Goal: Task Accomplishment & Management: Use online tool/utility

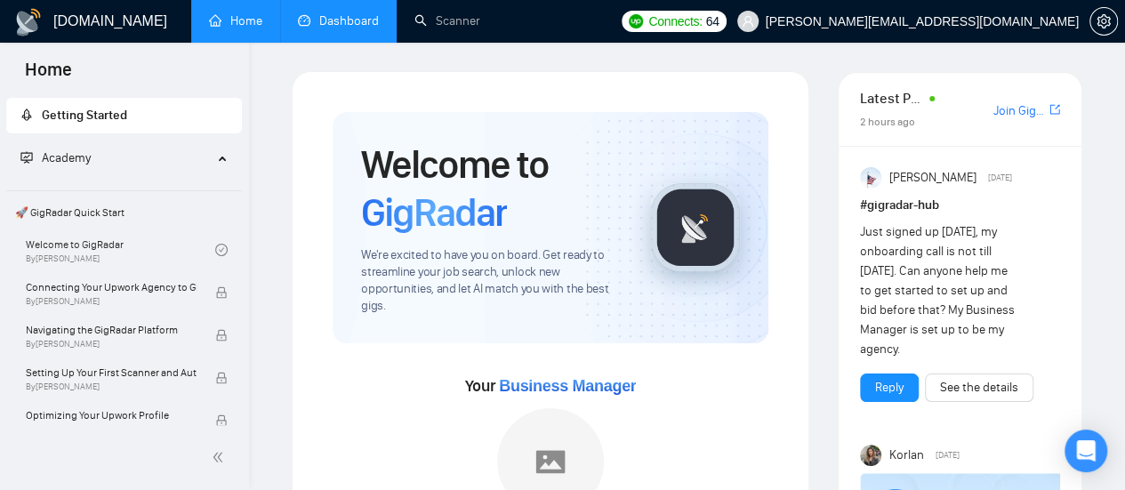
click at [345, 26] on link "Dashboard" at bounding box center [338, 20] width 81 height 15
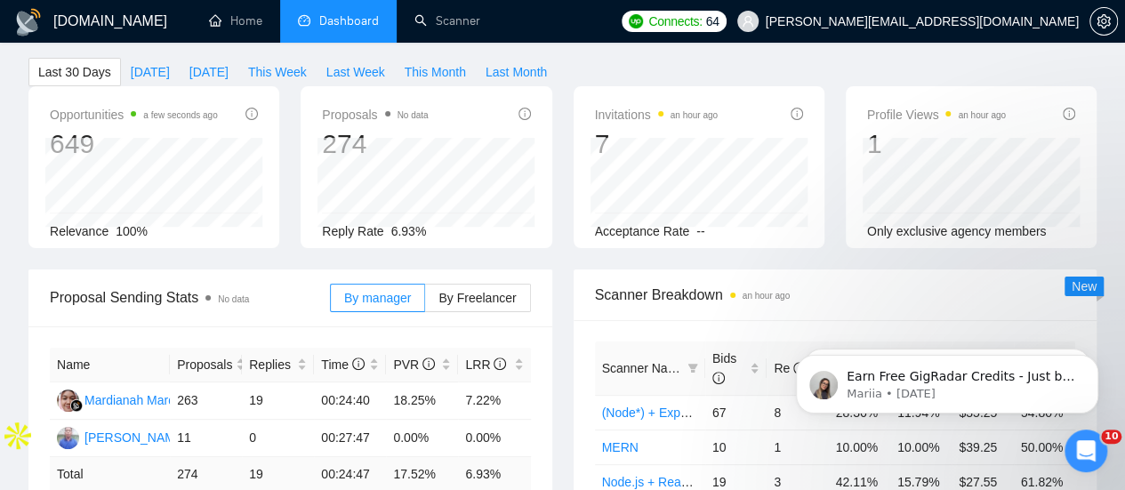
scroll to position [91, 0]
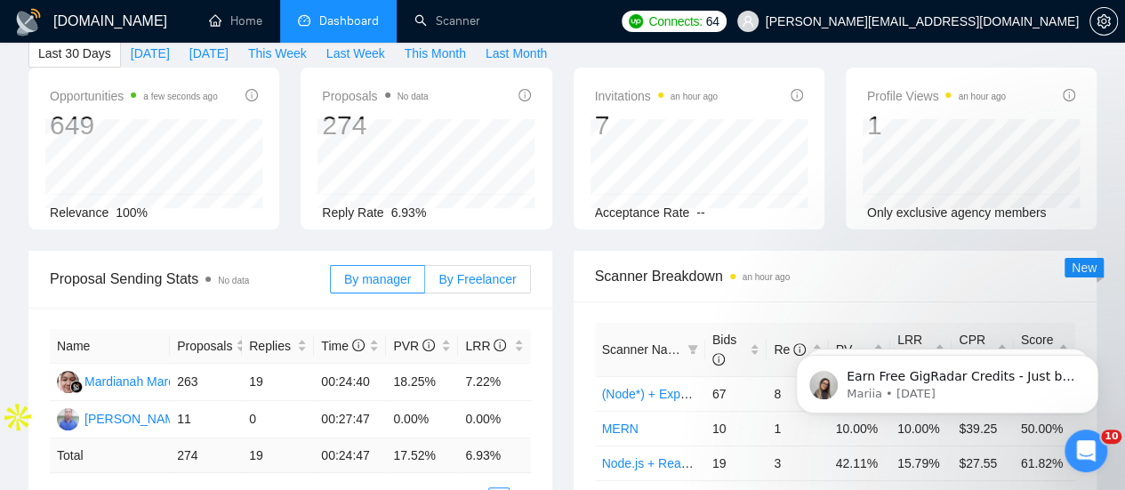
click at [456, 272] on span "By Freelancer" at bounding box center [476, 279] width 77 height 14
click at [425, 284] on input "By Freelancer" at bounding box center [425, 284] width 0 height 0
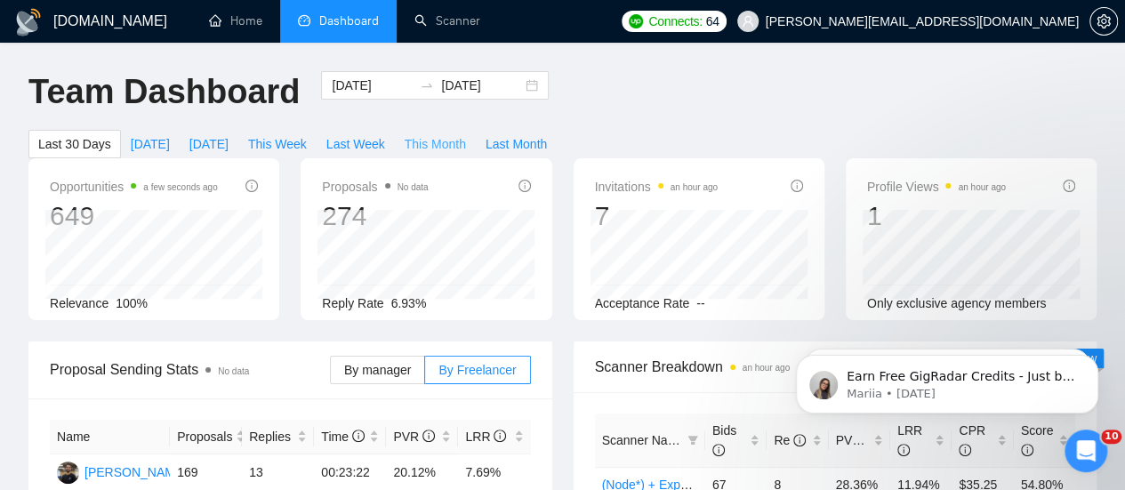
click at [466, 134] on span "This Month" at bounding box center [435, 144] width 61 height 20
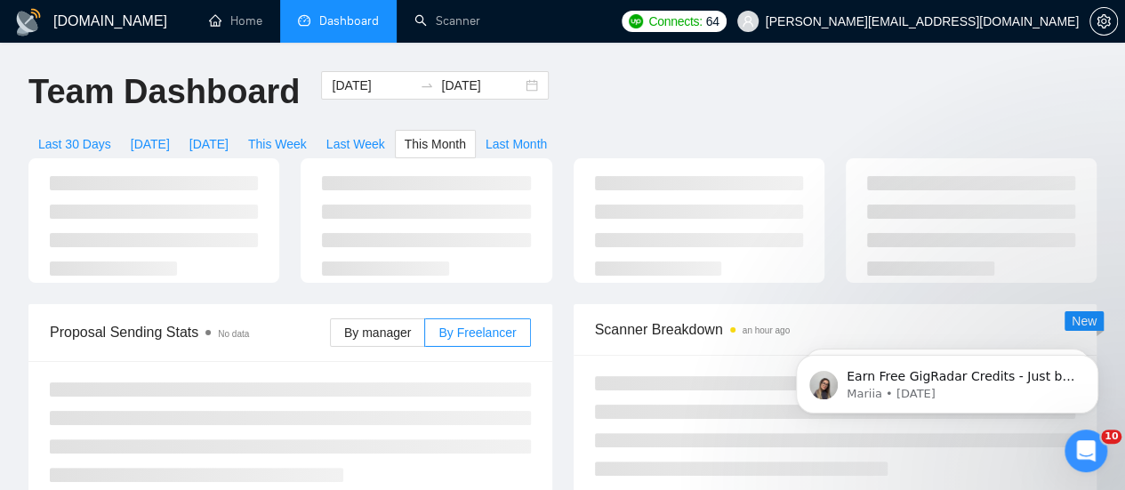
type input "2025-09-01"
type input "2025-09-30"
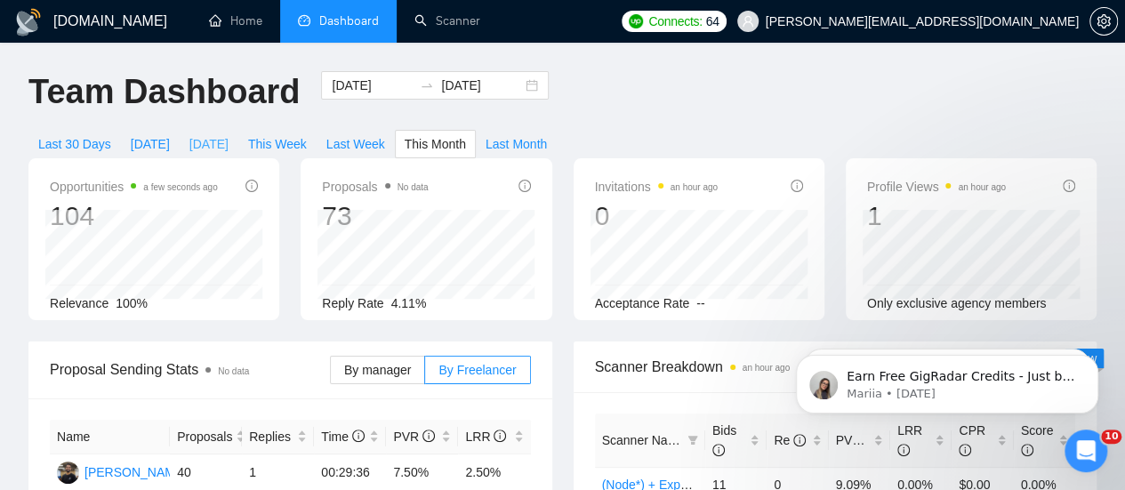
click at [229, 134] on span "[DATE]" at bounding box center [208, 144] width 39 height 20
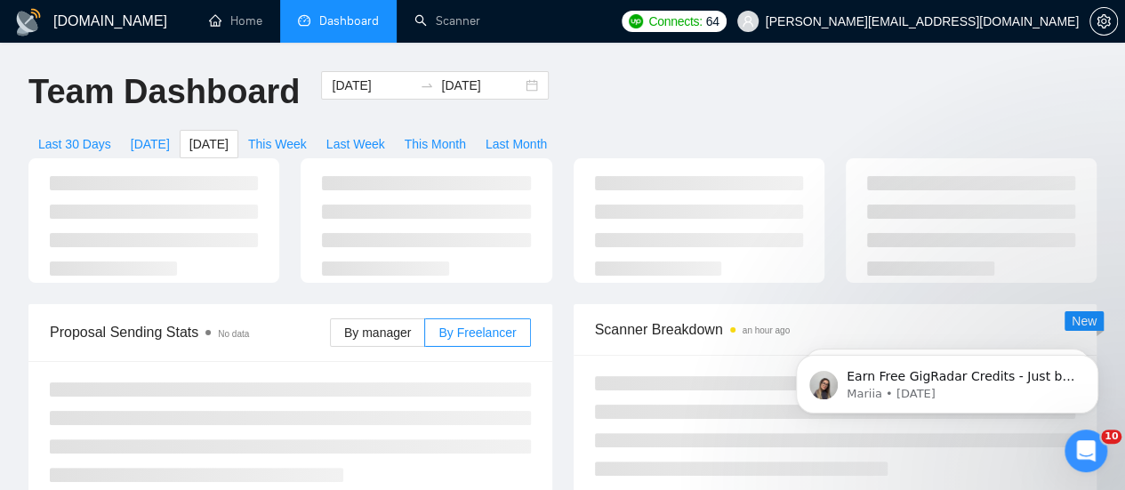
type input "[DATE]"
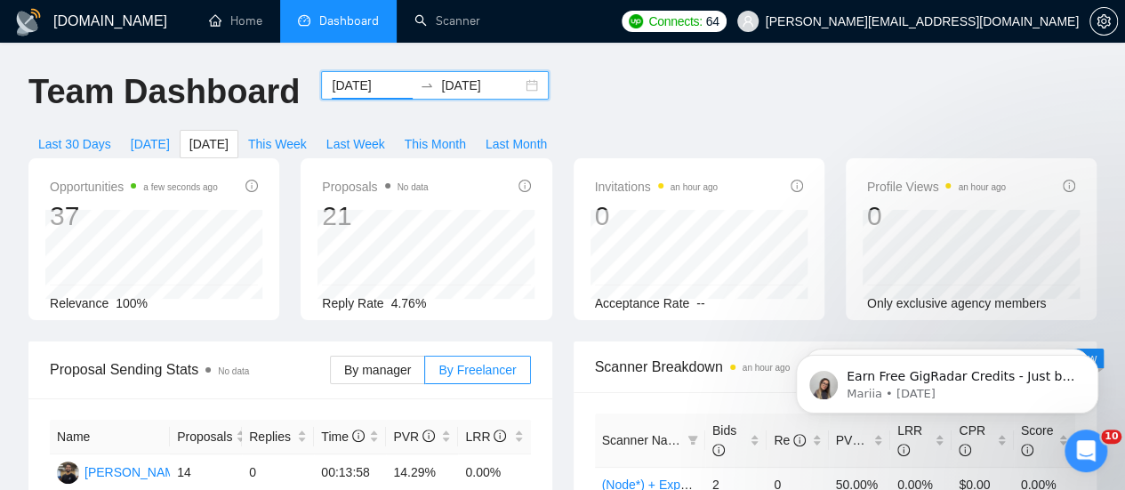
click at [382, 89] on input "[DATE]" at bounding box center [372, 86] width 81 height 20
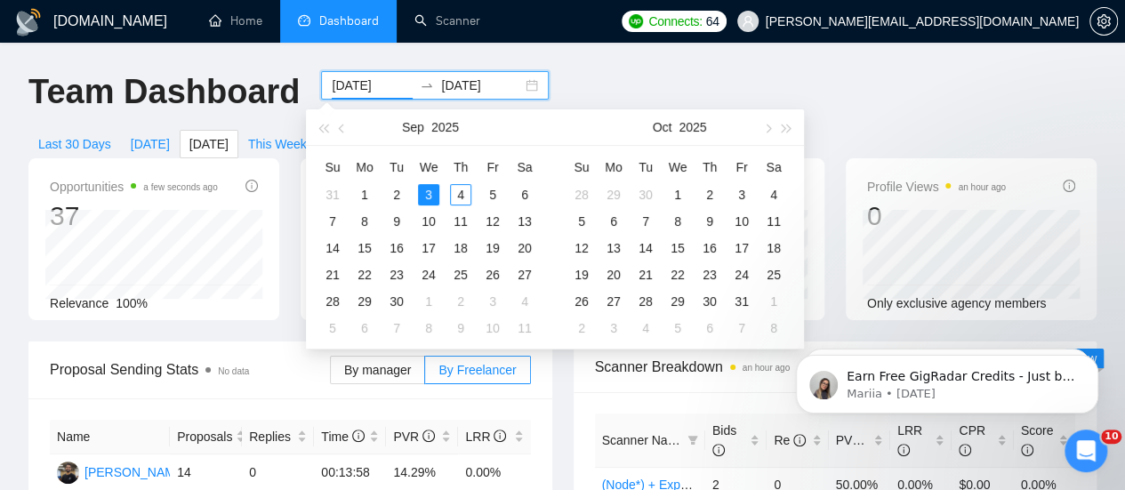
click at [380, 90] on input "[DATE]" at bounding box center [372, 86] width 81 height 20
type input "2025-09-02"
click at [405, 196] on div "2" at bounding box center [396, 194] width 21 height 21
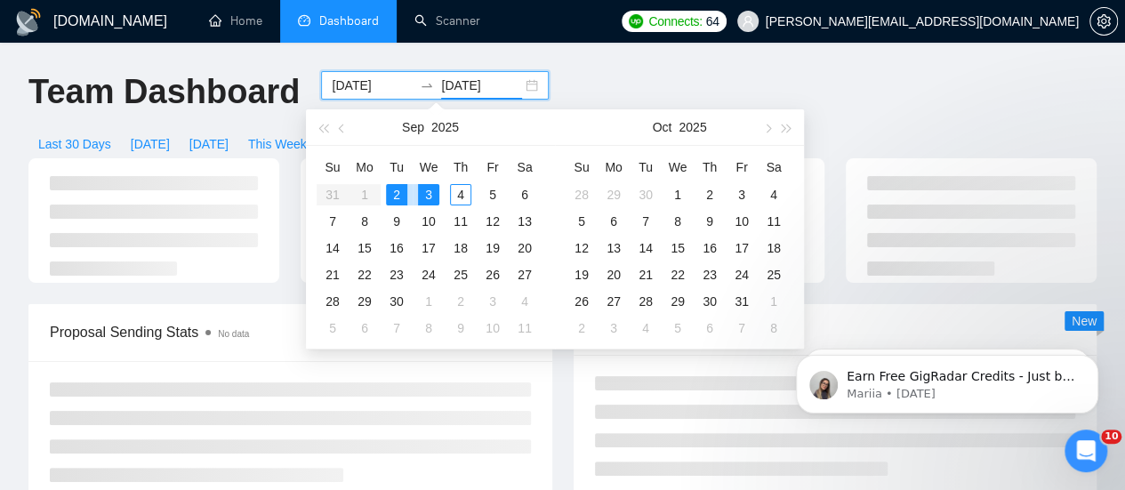
click at [405, 196] on div "2" at bounding box center [396, 194] width 21 height 21
type input "2025-09-02"
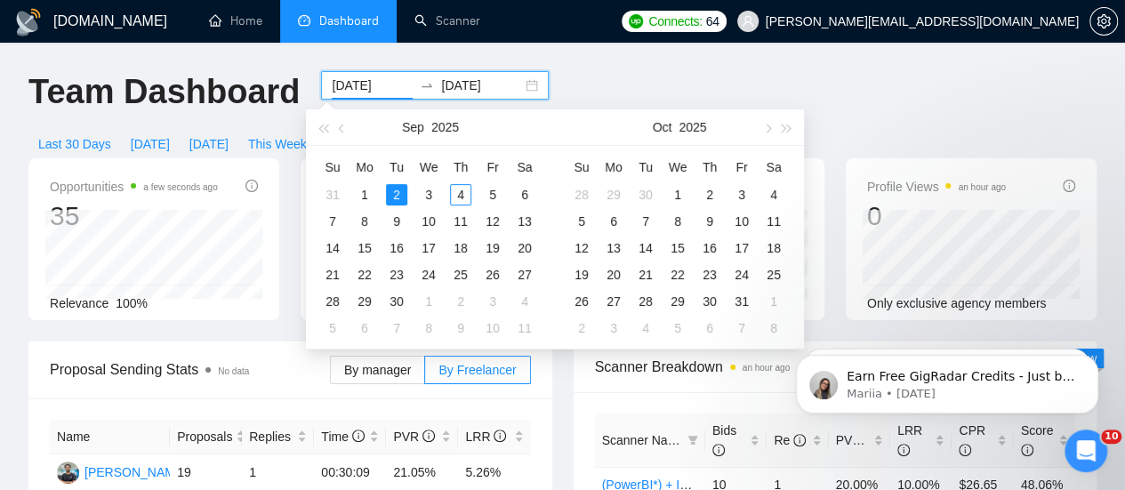
click at [378, 90] on input "2025-09-02" at bounding box center [372, 86] width 81 height 20
type input "2025-09-01"
click at [365, 193] on div "1" at bounding box center [364, 194] width 21 height 21
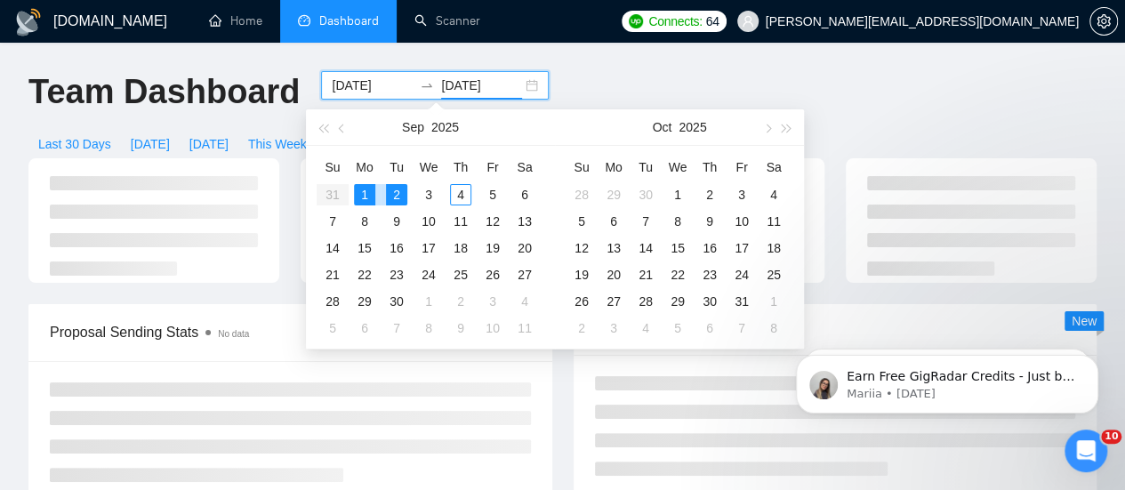
click at [365, 193] on div "1" at bounding box center [364, 194] width 21 height 21
type input "2025-09-01"
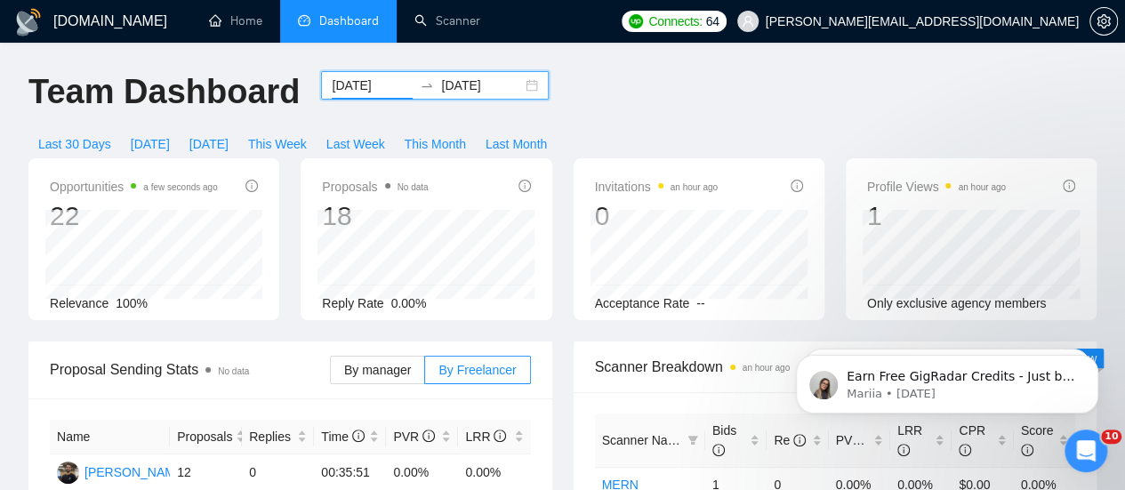
click at [389, 88] on input "2025-09-01" at bounding box center [372, 86] width 81 height 20
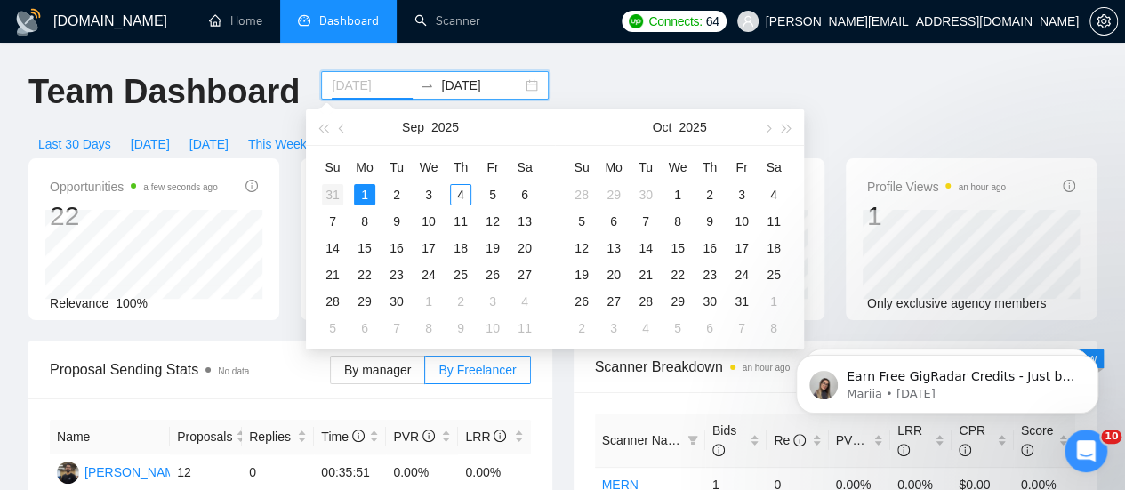
type input "2025-08-31"
click at [337, 196] on div "31" at bounding box center [332, 194] width 21 height 21
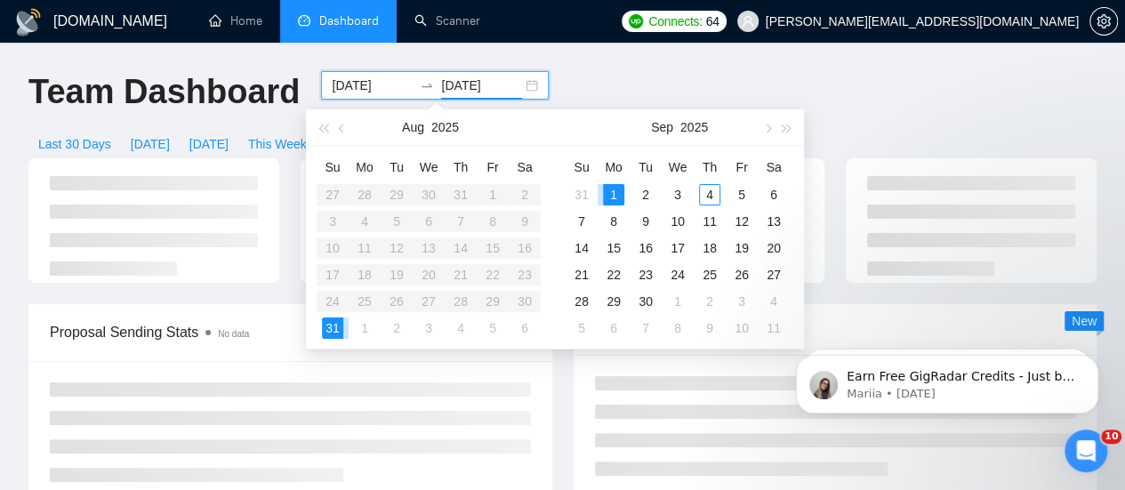
click at [337, 196] on table "Su Mo Tu We Th Fr Sa 27 28 29 30 31 1 2 3 4 5 6 7 8 9 10 11 12 13 14 15 16 17 1…" at bounding box center [429, 247] width 224 height 188
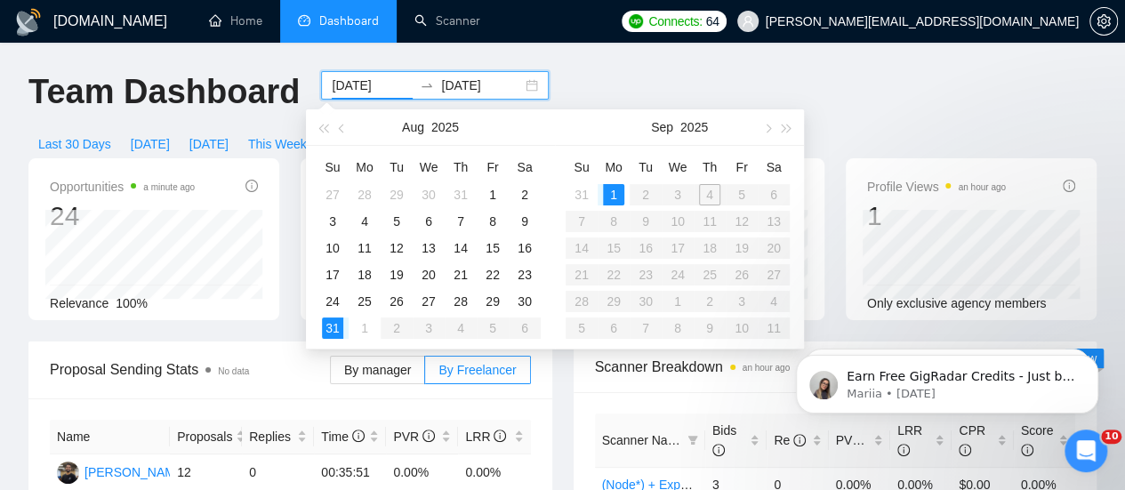
click at [361, 84] on input "2025-08-31" at bounding box center [372, 86] width 81 height 20
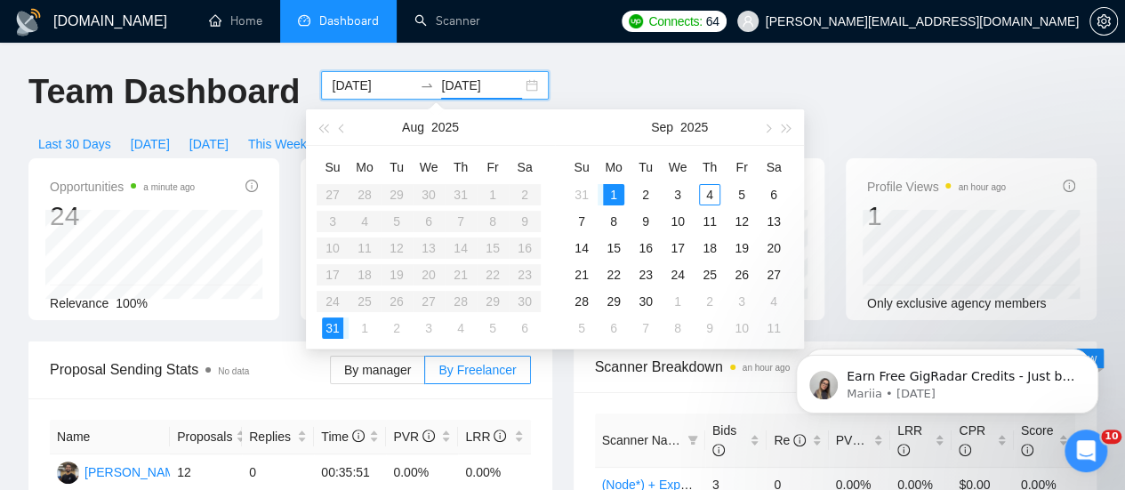
click at [471, 88] on input "2025-09-01" at bounding box center [481, 86] width 81 height 20
type input "2025-09-01"
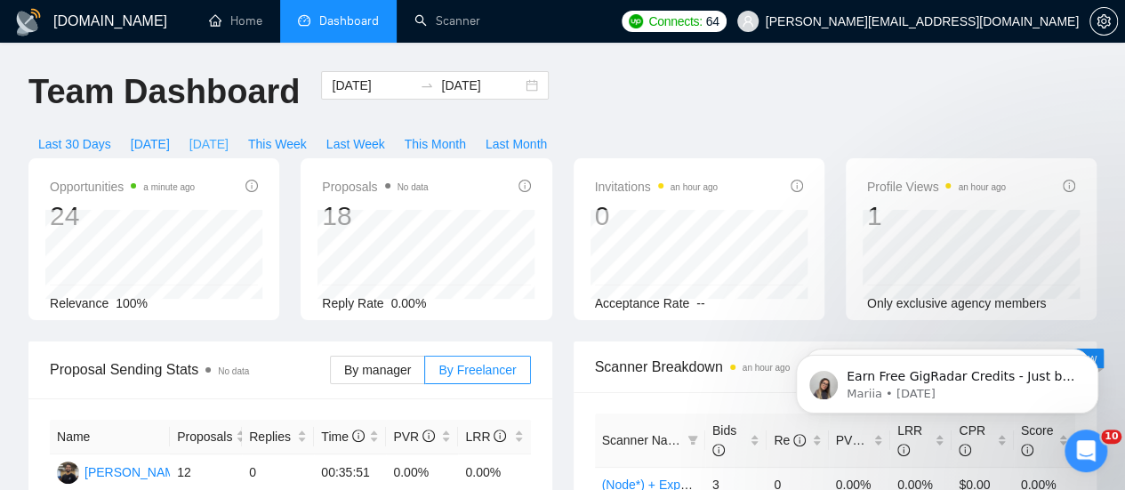
click at [229, 134] on span "[DATE]" at bounding box center [208, 144] width 39 height 20
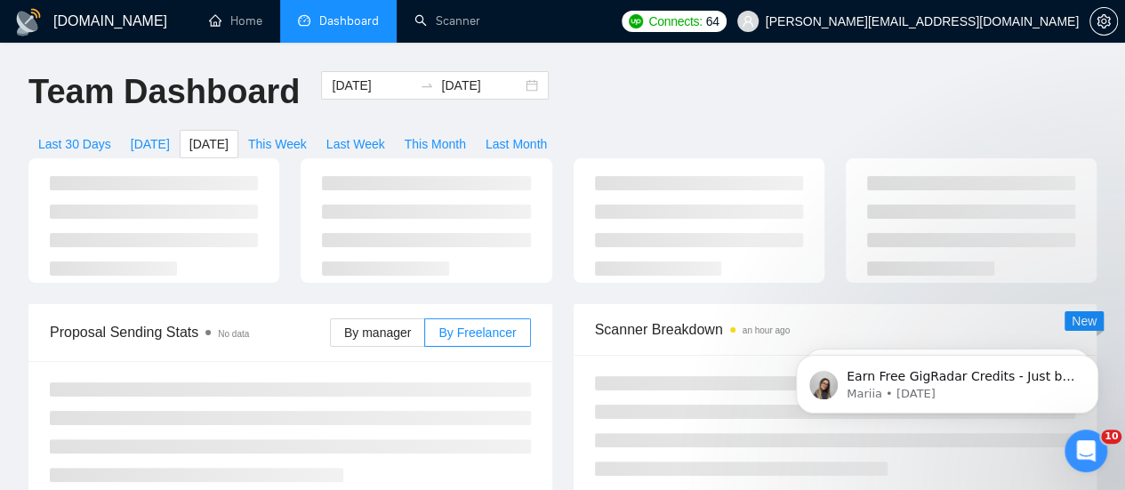
type input "[DATE]"
click at [382, 84] on input "[DATE]" at bounding box center [372, 86] width 81 height 20
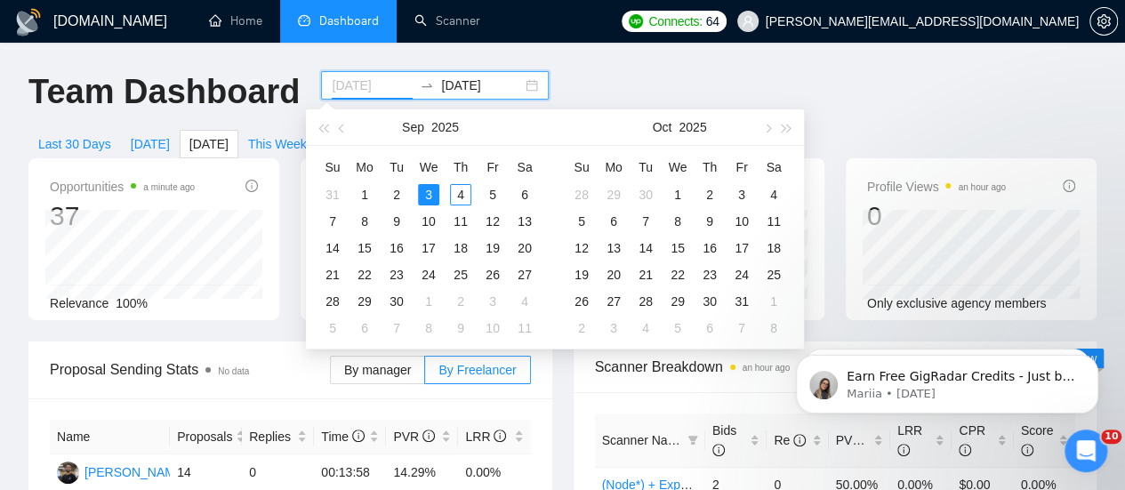
click at [431, 193] on div "3" at bounding box center [428, 194] width 21 height 21
click at [400, 191] on table "Su Mo Tu We Th Fr Sa 31 1 2 3 4 5 6 7 8 9 10 11 12 13 14 15 16 17 18 19 20 21 2…" at bounding box center [429, 247] width 224 height 188
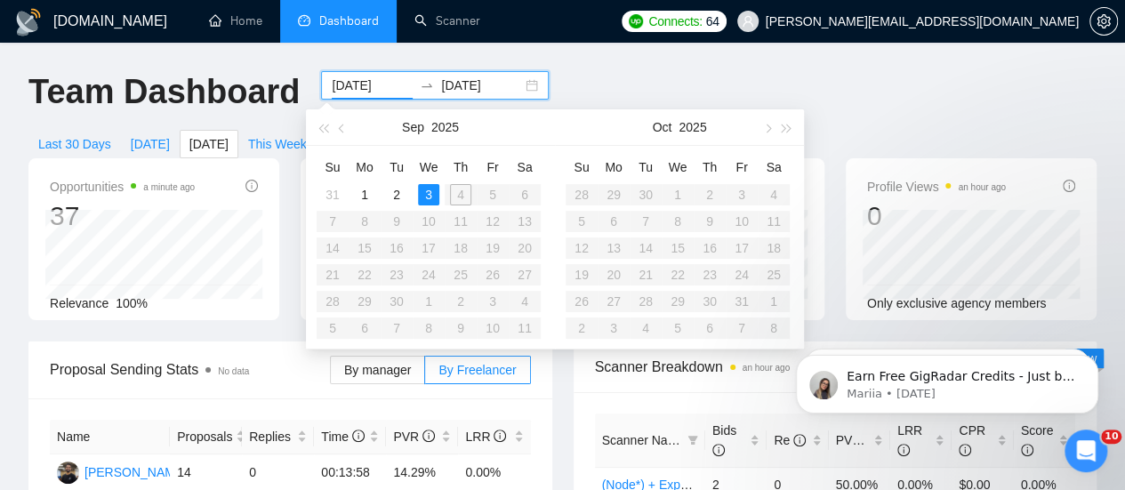
click at [374, 92] on input "[DATE]" at bounding box center [372, 86] width 81 height 20
click at [396, 191] on div "2" at bounding box center [396, 194] width 21 height 21
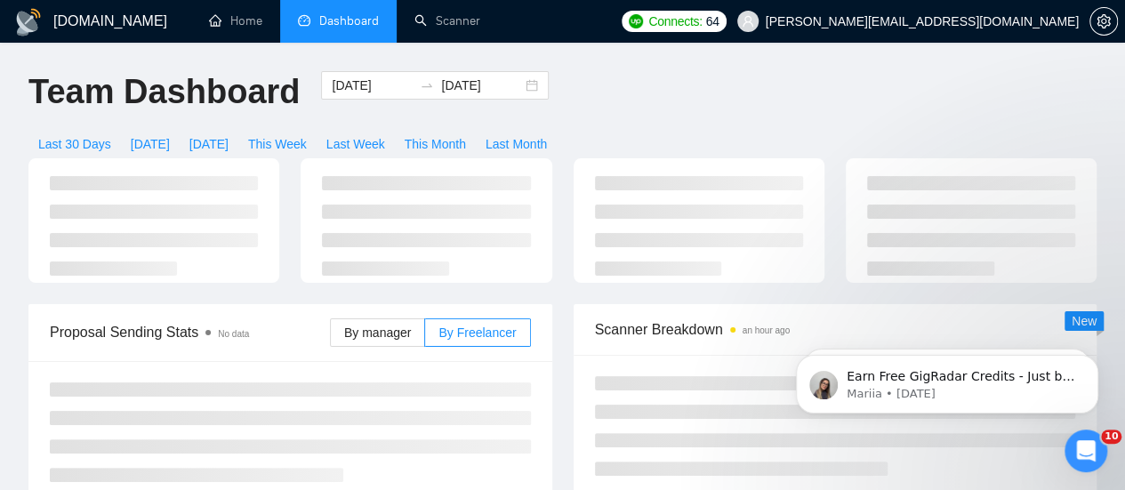
click at [396, 191] on ul at bounding box center [426, 226] width 208 height 100
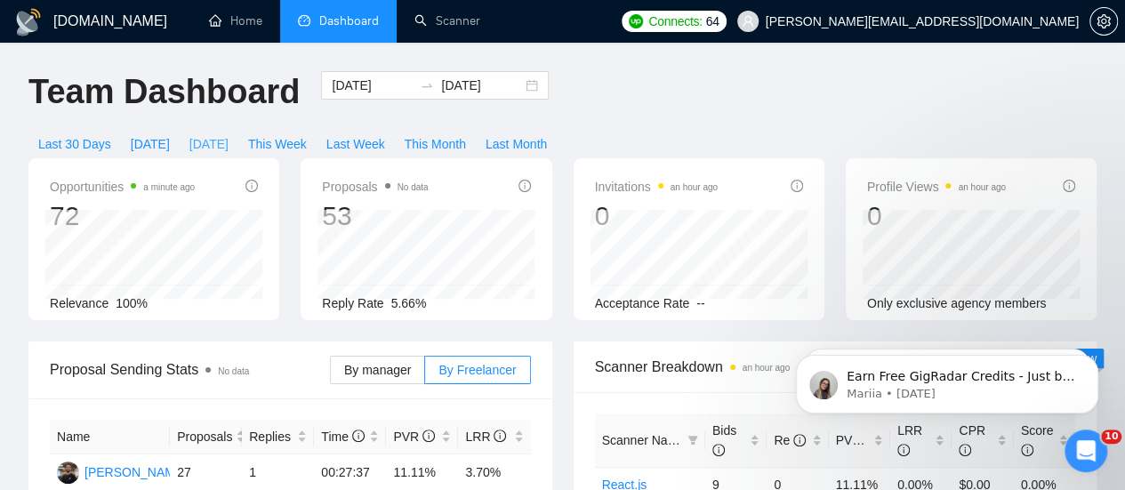
click at [229, 134] on span "[DATE]" at bounding box center [208, 144] width 39 height 20
click at [379, 85] on input "[DATE]" at bounding box center [372, 86] width 81 height 20
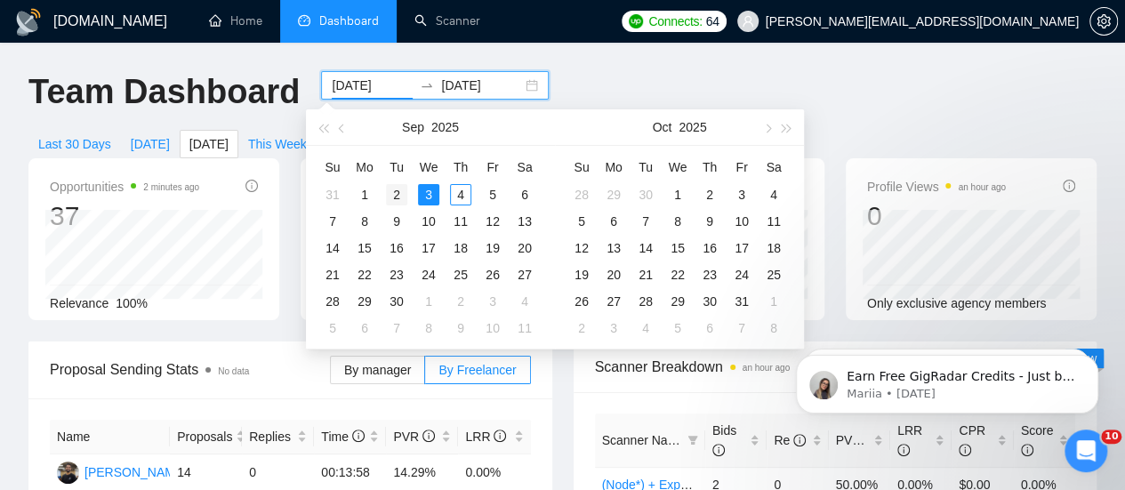
type input "2025-09-02"
click at [399, 194] on div "2" at bounding box center [396, 194] width 21 height 21
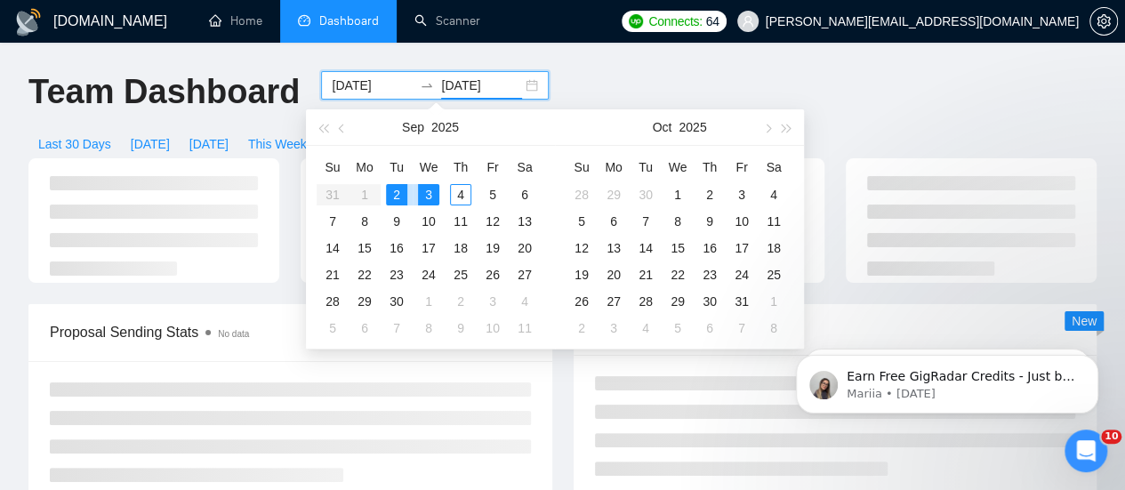
click at [393, 195] on div "2" at bounding box center [396, 194] width 21 height 21
type input "2025-09-02"
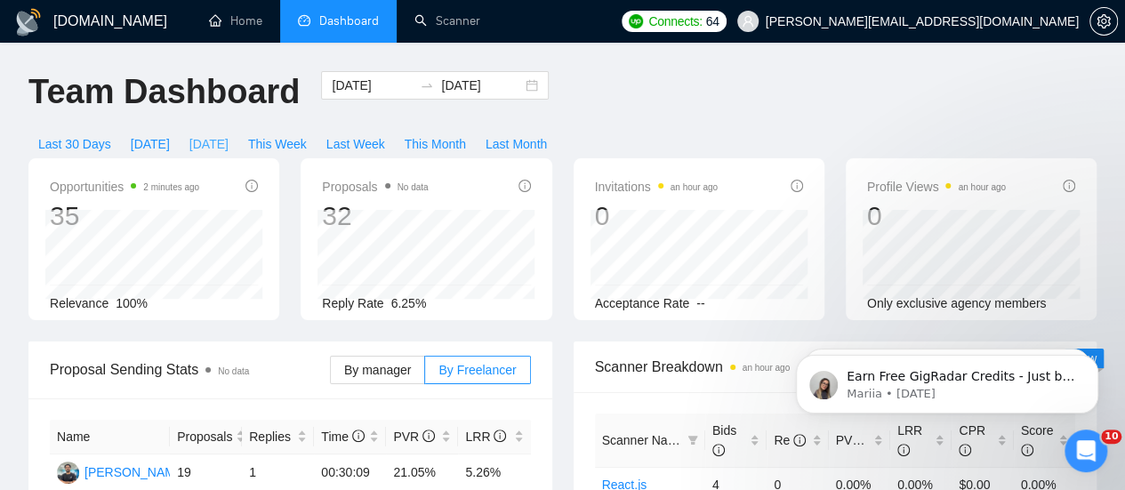
click at [229, 134] on span "[DATE]" at bounding box center [208, 144] width 39 height 20
type input "[DATE]"
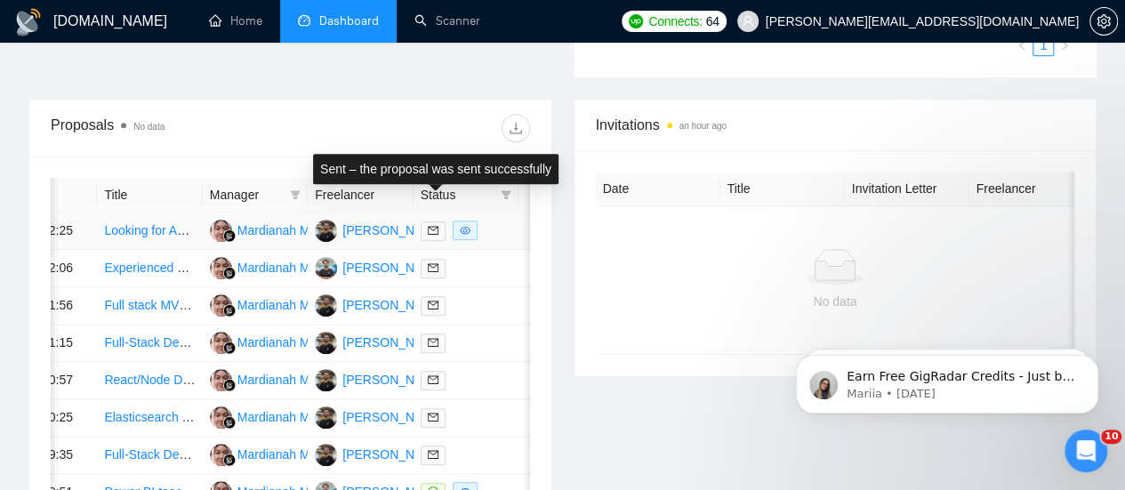
scroll to position [0, 60]
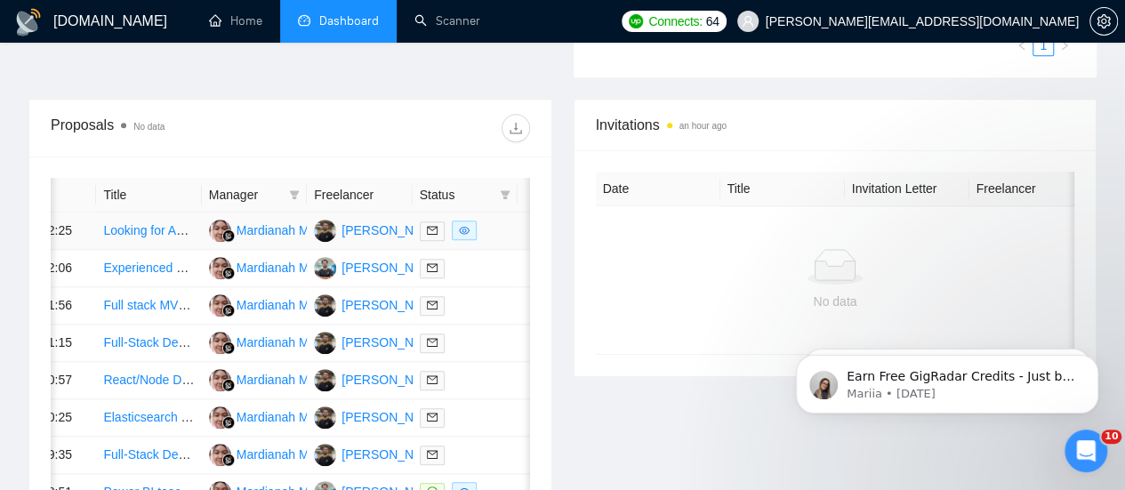
click at [156, 223] on link "Looking for Agency: Event-Driven Backend Development (Node.js, [DOMAIN_NAME], R…" at bounding box center [390, 230] width 575 height 14
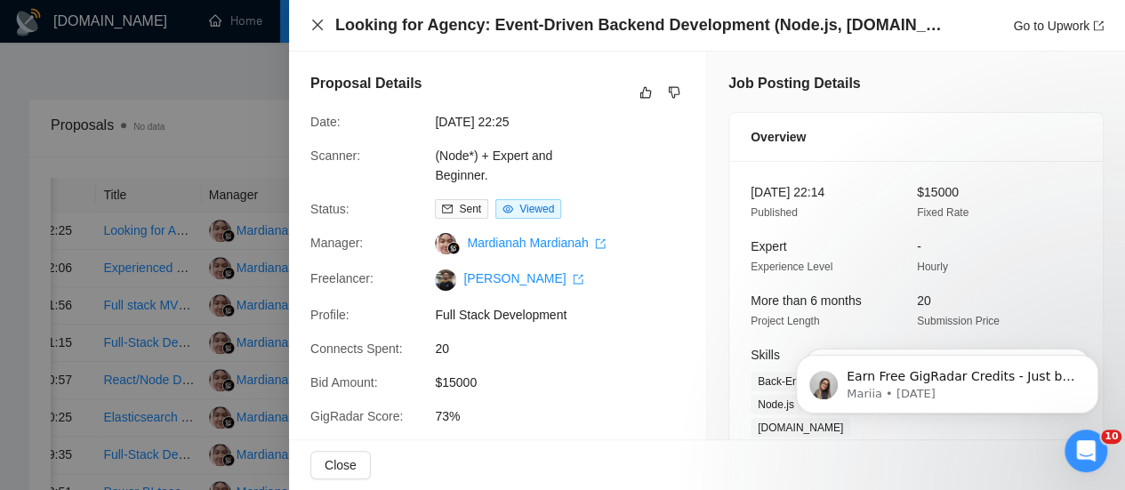
click at [313, 18] on button "Close" at bounding box center [317, 25] width 14 height 15
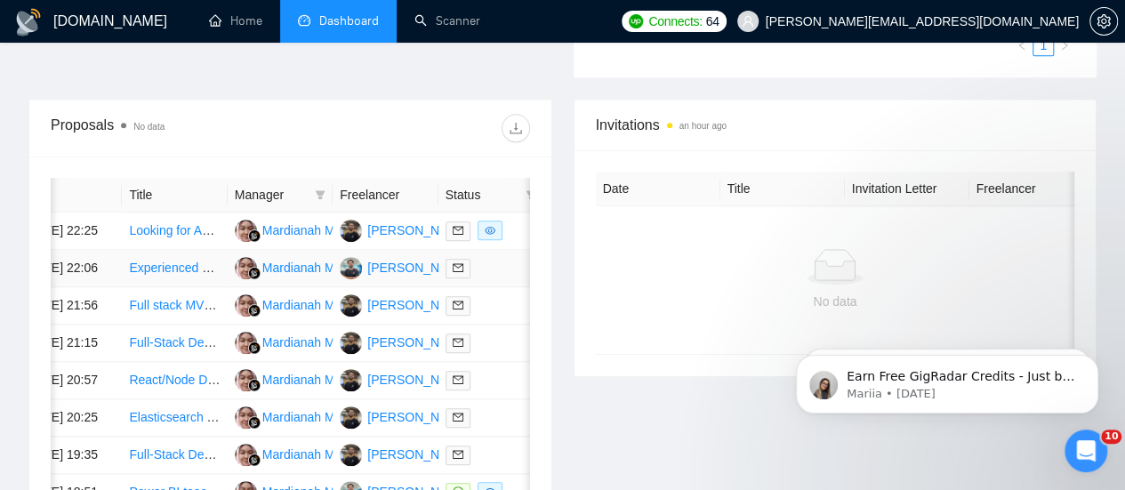
scroll to position [635, 0]
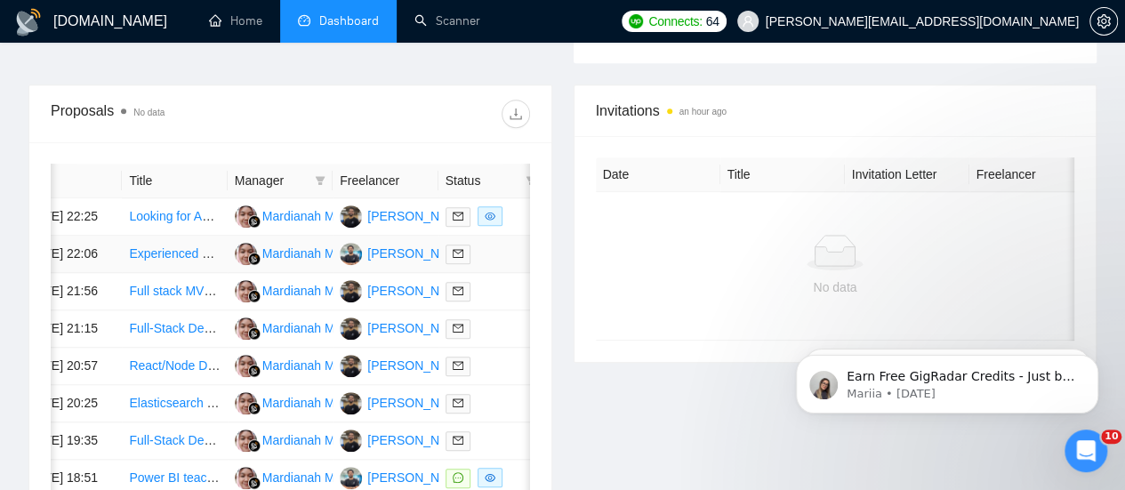
click at [177, 246] on link "Experienced Data Analyst Needed for Unified Sales and Inventory Dashboard" at bounding box center [343, 253] width 428 height 14
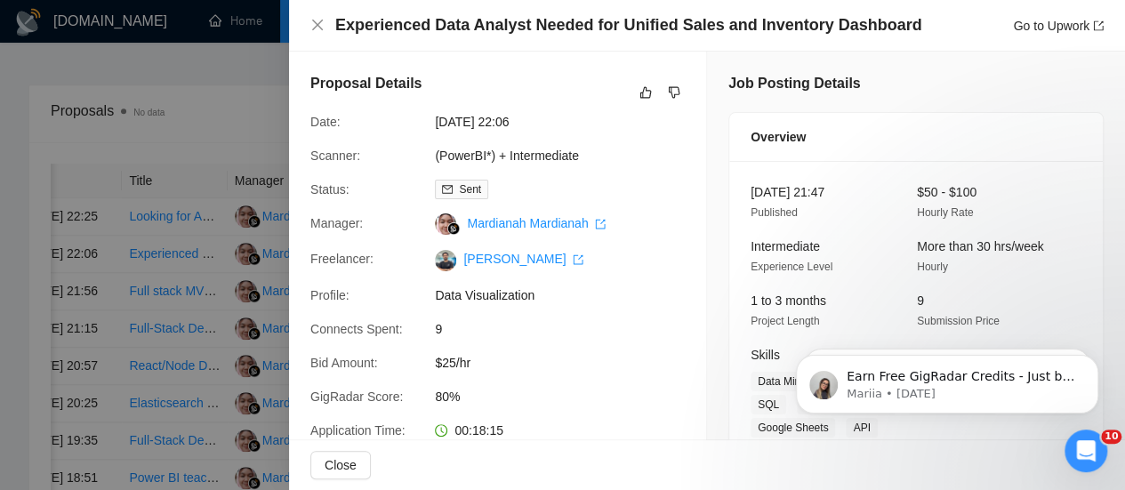
click at [190, 129] on div at bounding box center [562, 245] width 1125 height 490
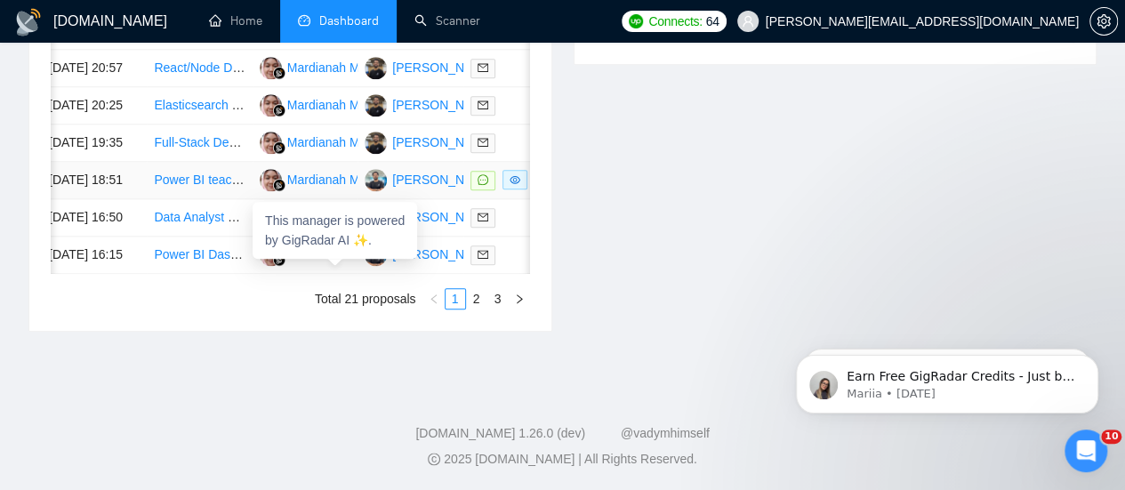
scroll to position [0, 72]
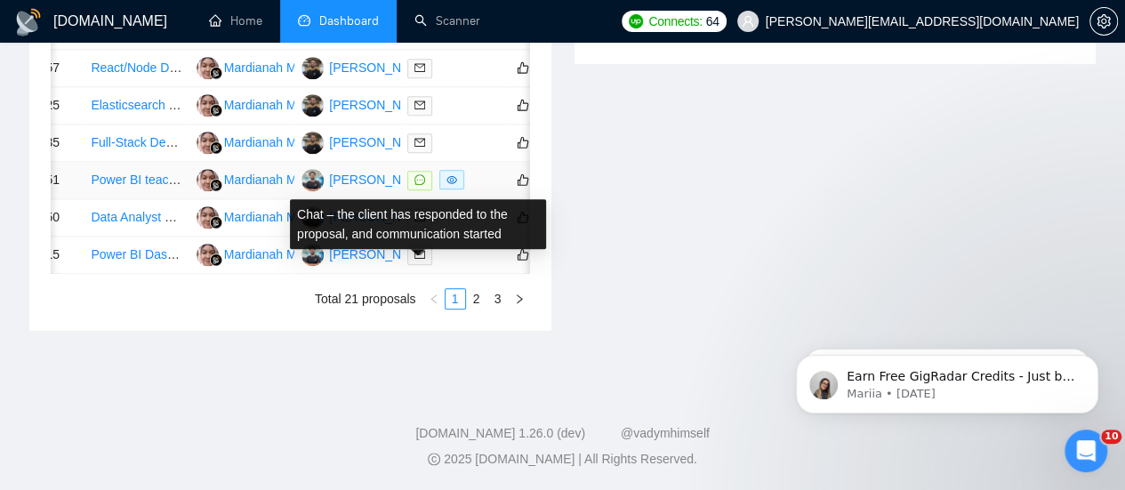
click at [416, 185] on icon "message" at bounding box center [419, 179] width 11 height 11
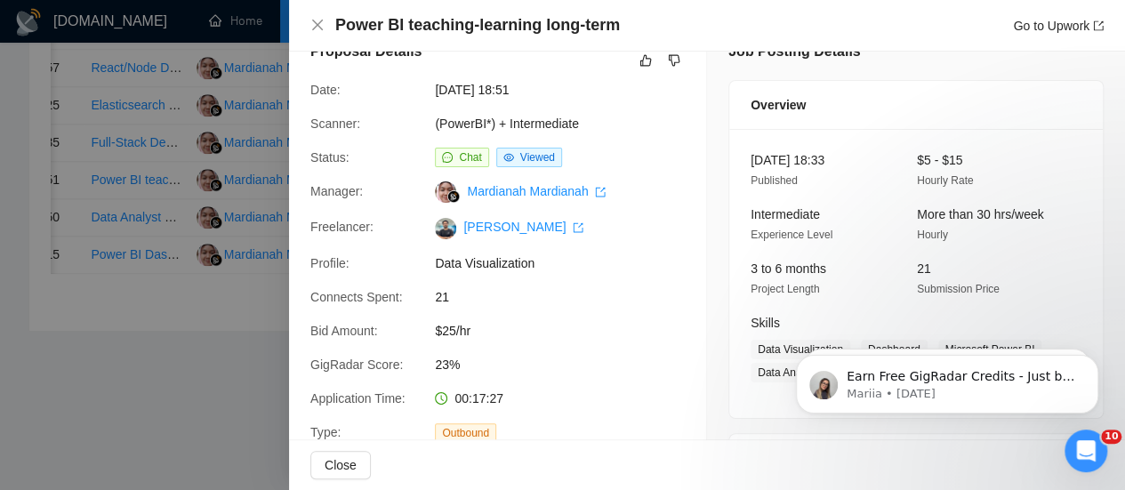
scroll to position [0, 0]
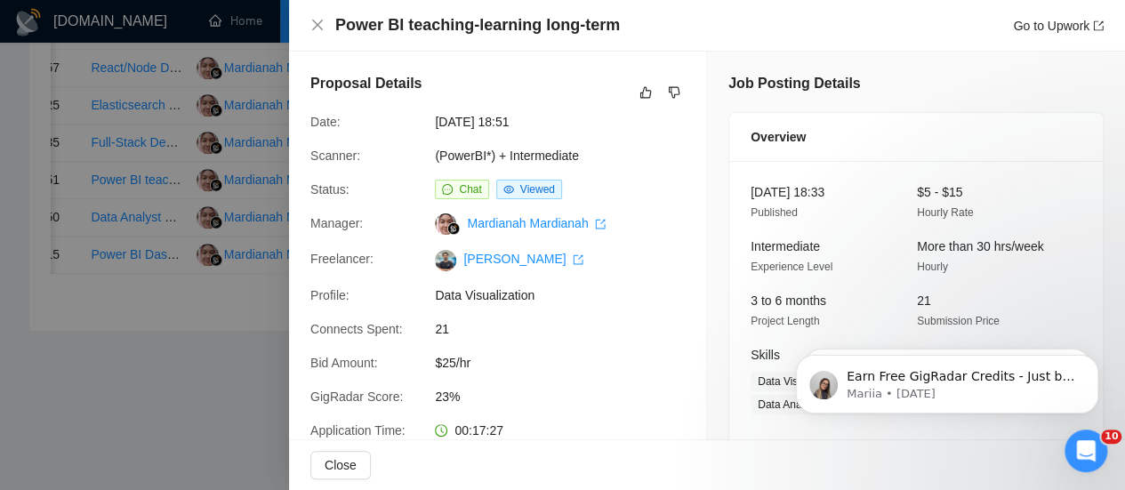
click at [208, 221] on div at bounding box center [562, 245] width 1125 height 490
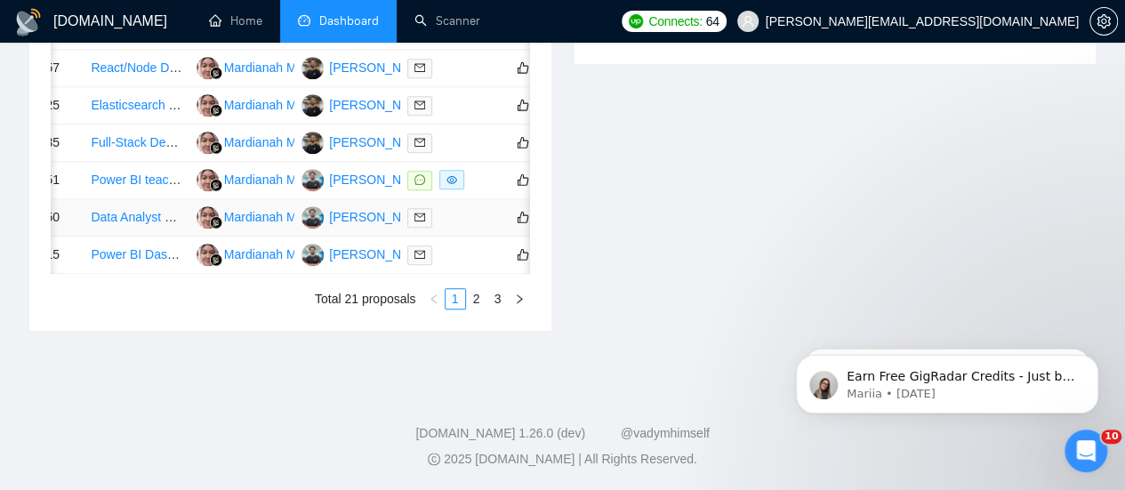
scroll to position [1019, 0]
click at [140, 224] on link "Data Analyst Needed for Excel and Power BI Projects" at bounding box center [238, 217] width 295 height 14
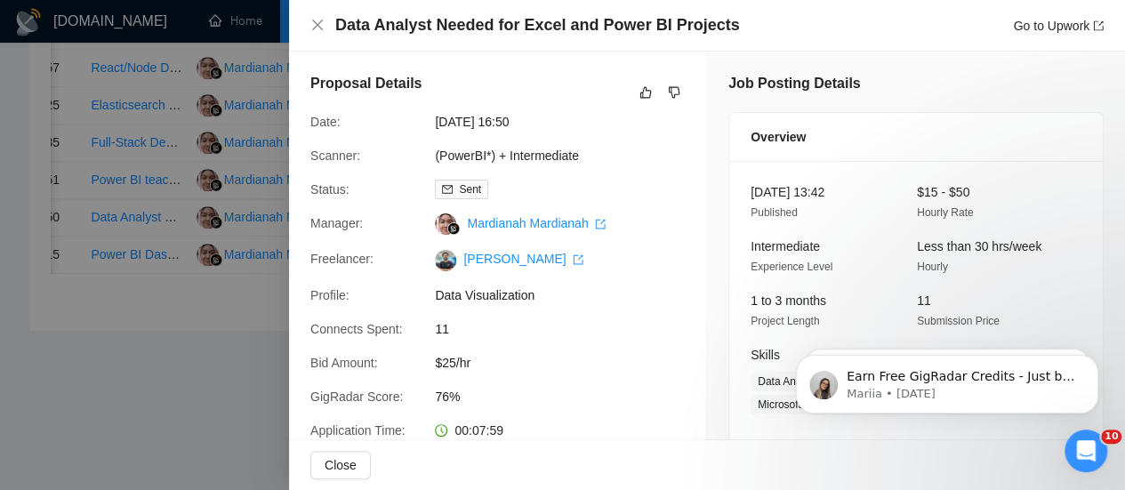
click at [188, 255] on div at bounding box center [562, 245] width 1125 height 490
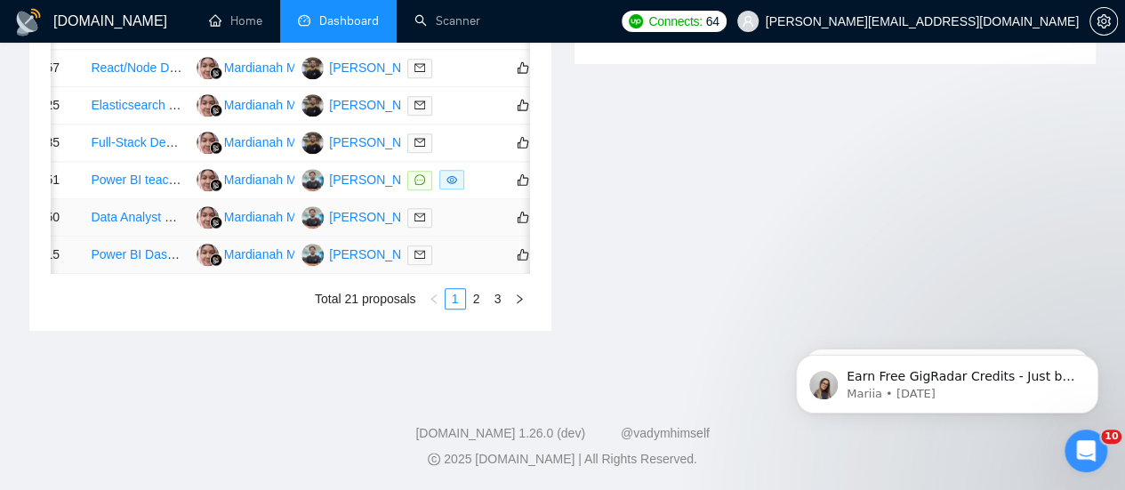
scroll to position [1045, 0]
click at [115, 261] on link "Power BI Dashboard Developer for Vehicle Telematics (Microsoft Fabric)" at bounding box center [290, 254] width 399 height 14
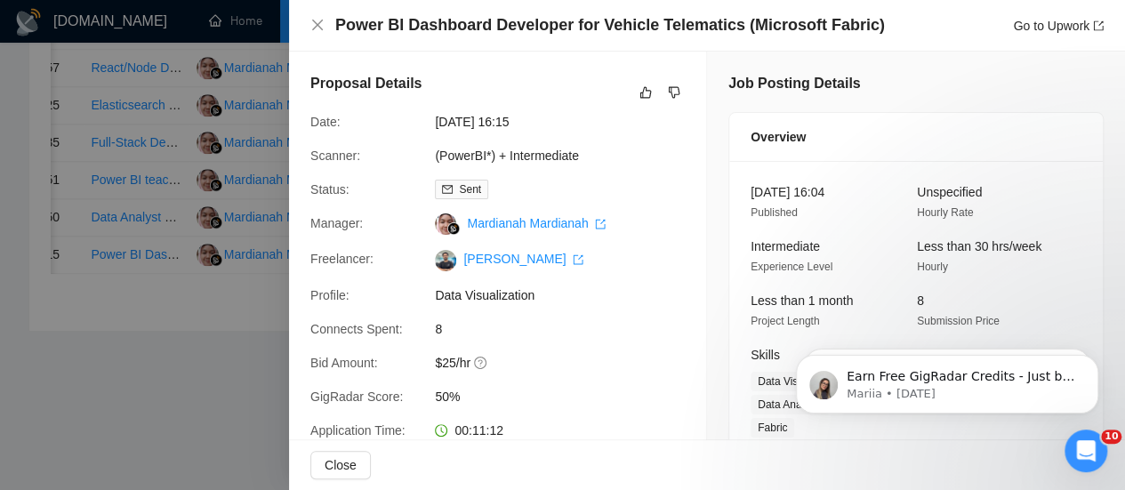
click at [204, 204] on div at bounding box center [562, 245] width 1125 height 490
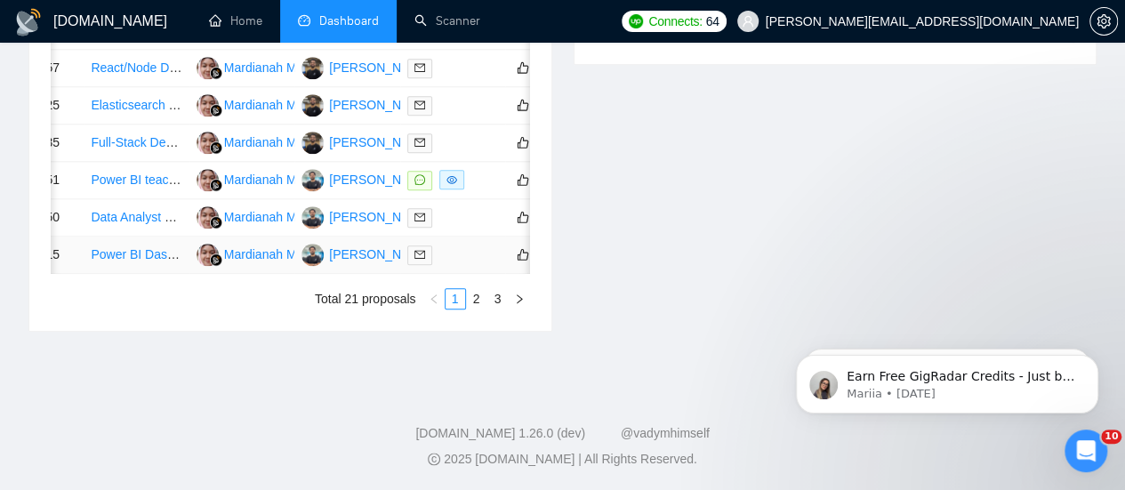
scroll to position [1070, 0]
click at [470, 304] on link "2" at bounding box center [477, 299] width 20 height 20
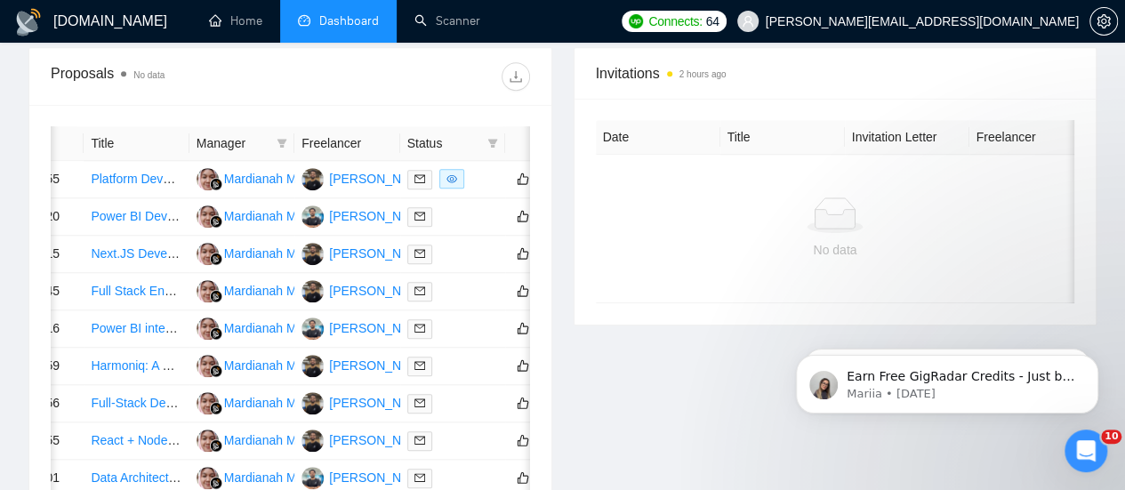
scroll to position [683, 0]
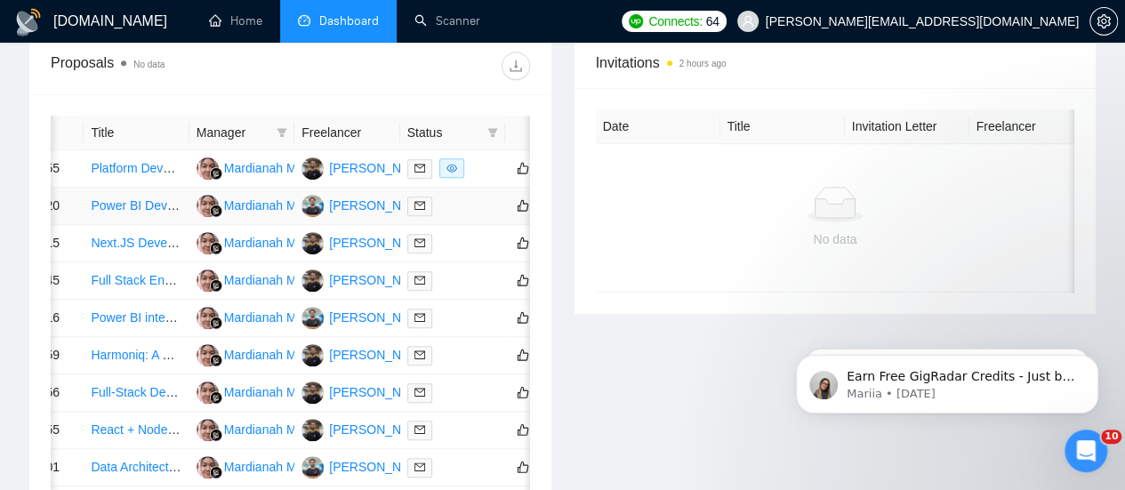
click at [140, 198] on link "Power BI Developer" at bounding box center [146, 205] width 111 height 14
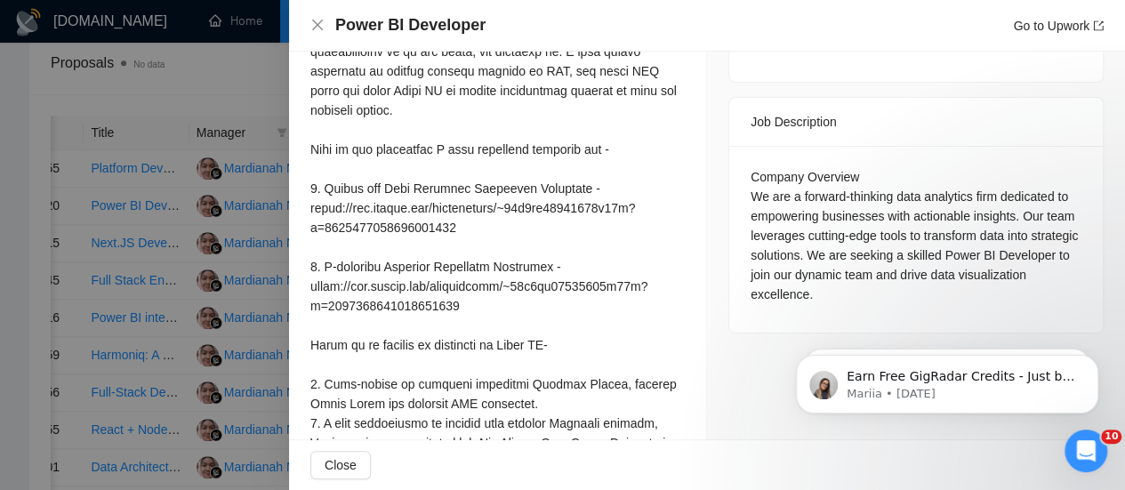
scroll to position [678, 0]
click at [267, 207] on div at bounding box center [562, 245] width 1125 height 490
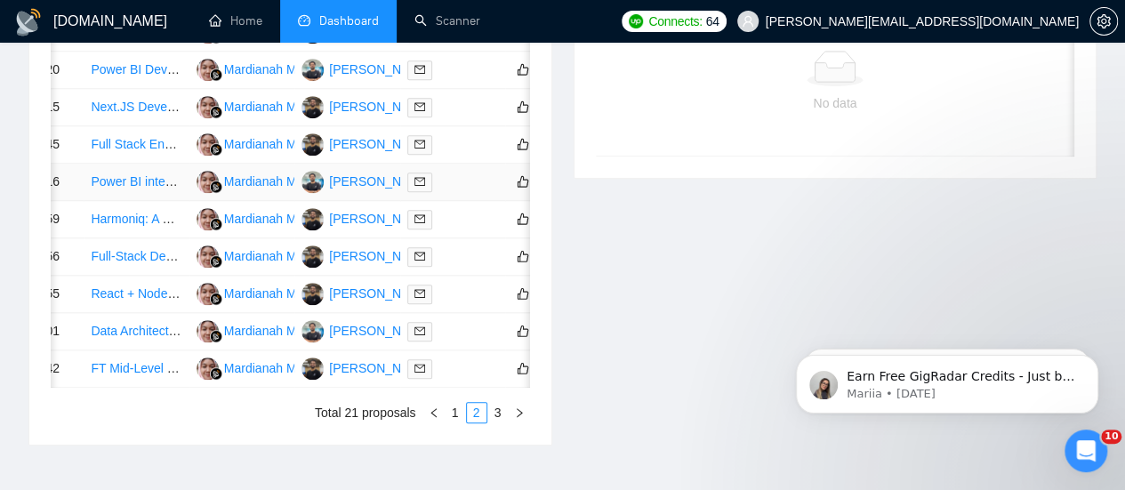
scroll to position [820, 0]
click at [132, 188] on link "Power BI integration via Xero API" at bounding box center [183, 180] width 184 height 14
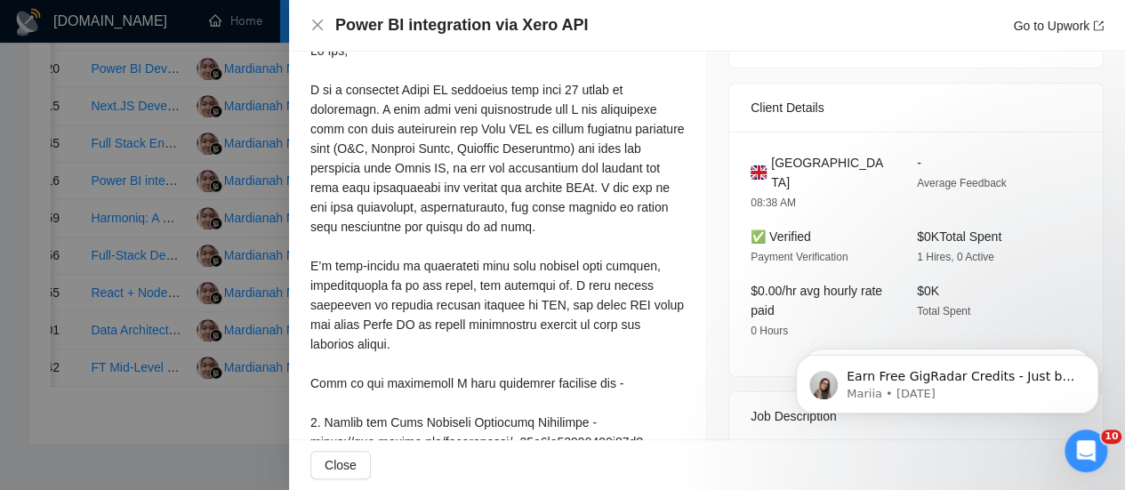
scroll to position [523, 0]
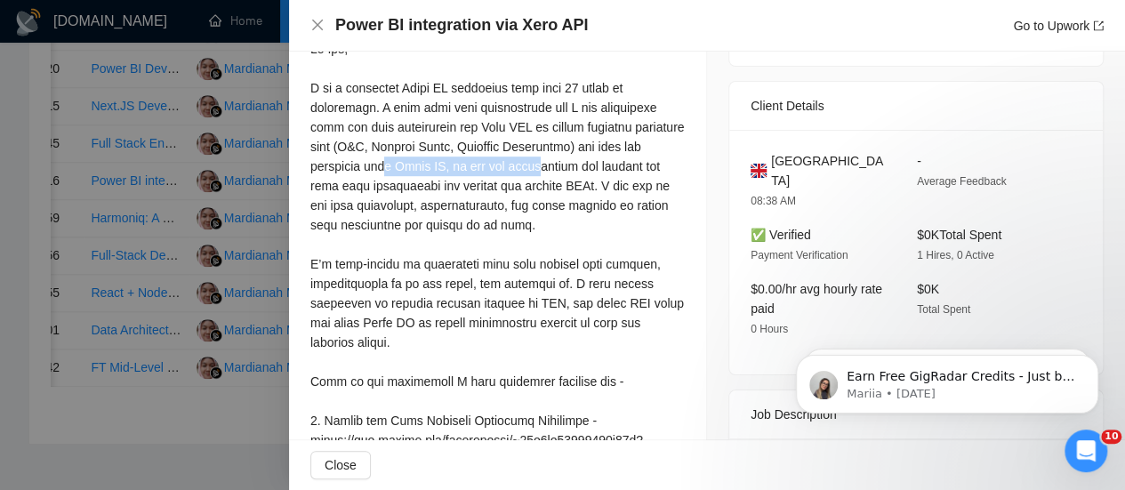
drag, startPoint x: 327, startPoint y: 193, endPoint x: 492, endPoint y: 184, distance: 164.7
click at [492, 184] on div at bounding box center [497, 440] width 374 height 802
drag, startPoint x: 531, startPoint y: 182, endPoint x: 584, endPoint y: 182, distance: 53.3
click at [584, 182] on div at bounding box center [497, 440] width 374 height 802
drag, startPoint x: 323, startPoint y: 208, endPoint x: 439, endPoint y: 210, distance: 116.5
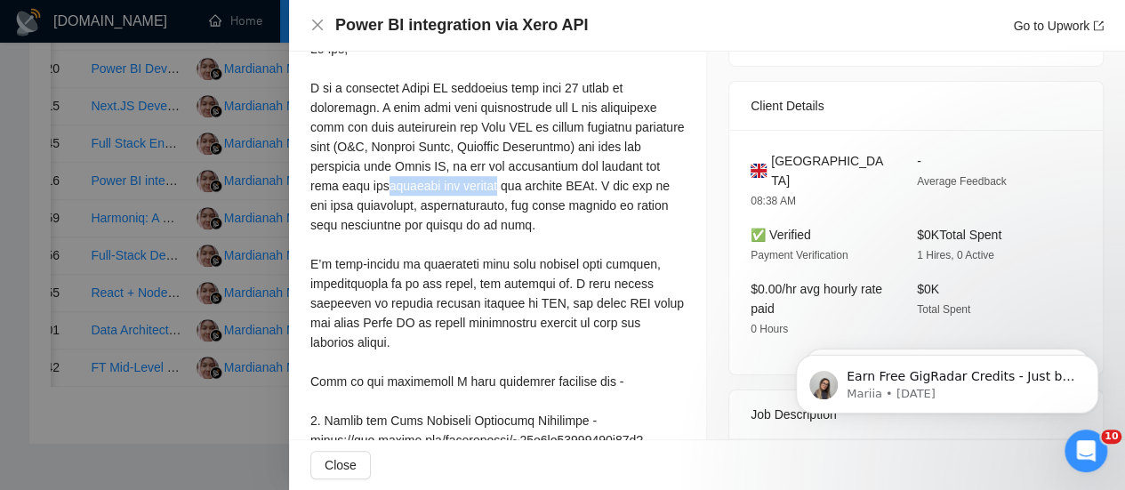
click at [439, 210] on div at bounding box center [497, 440] width 374 height 802
click at [460, 210] on div at bounding box center [497, 440] width 374 height 802
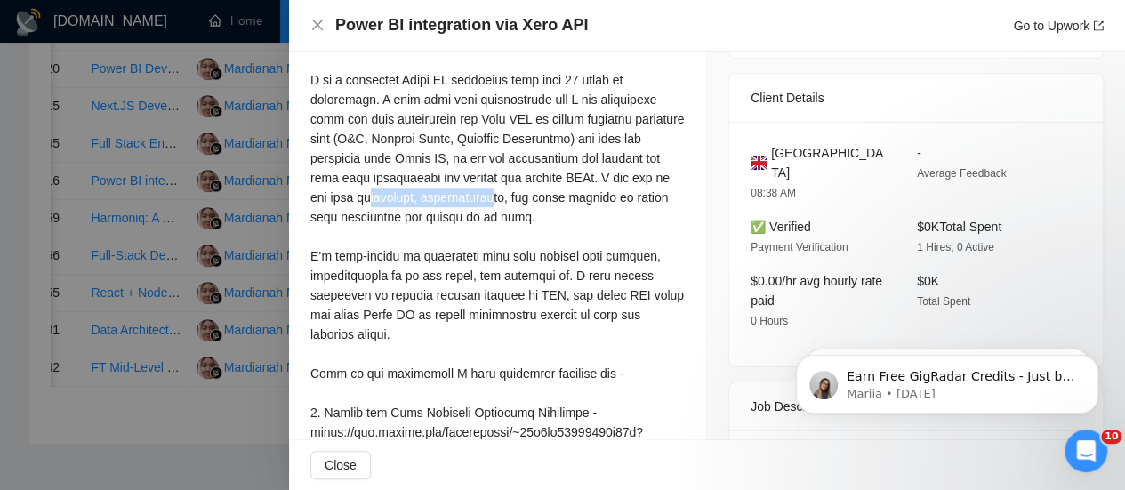
drag, startPoint x: 320, startPoint y: 220, endPoint x: 437, endPoint y: 213, distance: 117.6
click at [437, 213] on div at bounding box center [497, 432] width 374 height 802
drag, startPoint x: 469, startPoint y: 216, endPoint x: 544, endPoint y: 213, distance: 74.7
click at [544, 213] on div at bounding box center [497, 432] width 374 height 802
drag, startPoint x: 338, startPoint y: 238, endPoint x: 509, endPoint y: 235, distance: 170.7
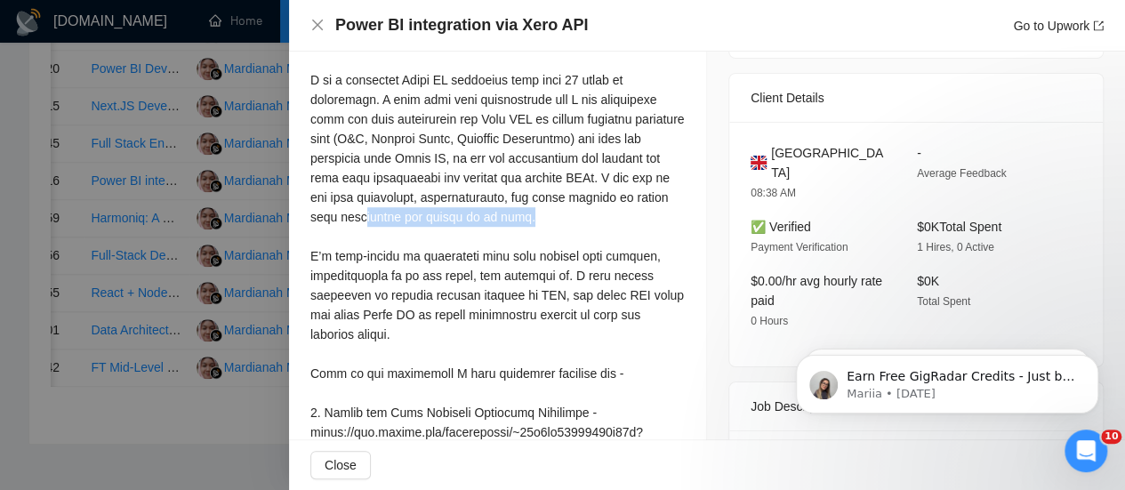
click at [509, 235] on div at bounding box center [497, 432] width 374 height 802
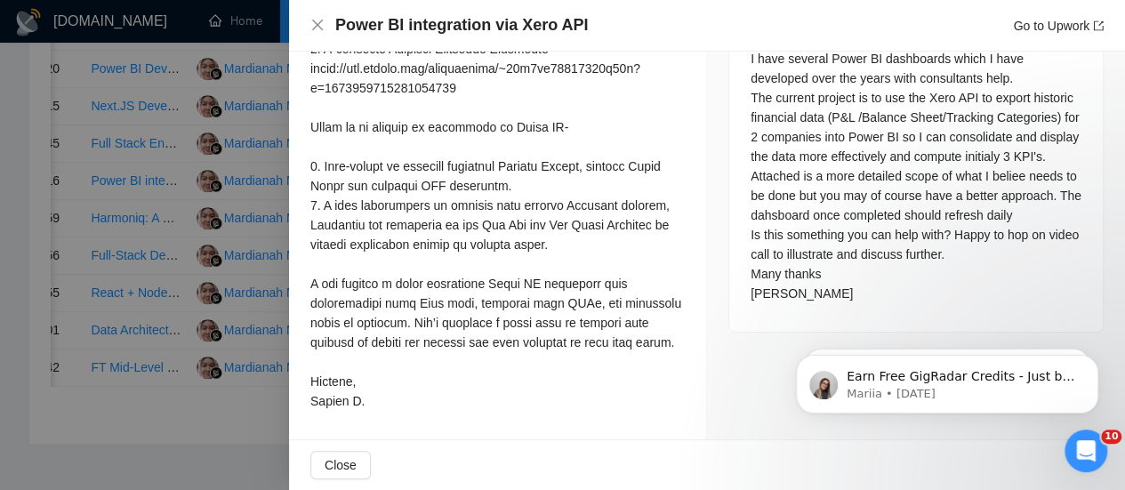
scroll to position [972, 0]
click at [316, 19] on icon "close" at bounding box center [317, 25] width 14 height 14
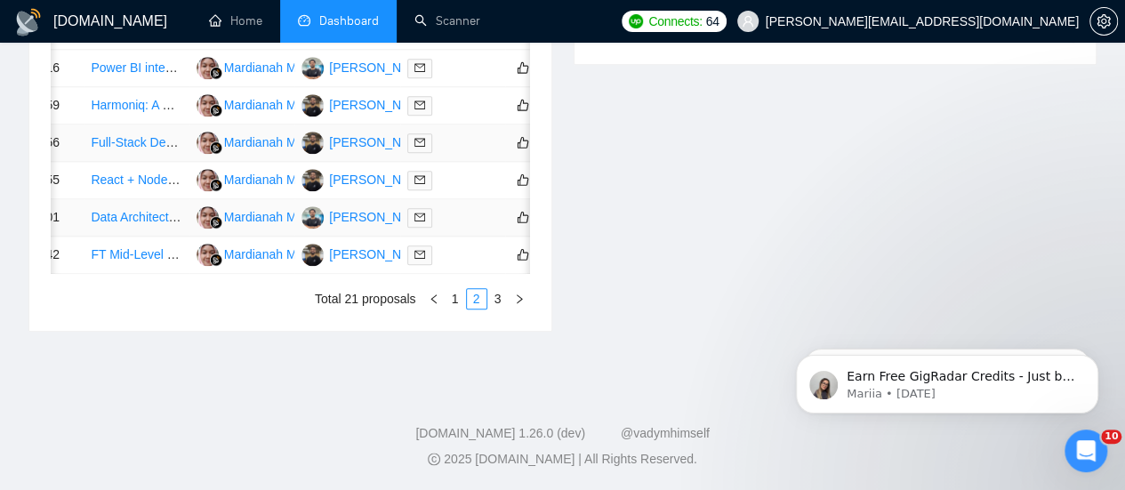
scroll to position [943, 0]
click at [140, 224] on link "Data Architect / BI Engineer for Med Spa Business KPIs" at bounding box center [245, 217] width 308 height 14
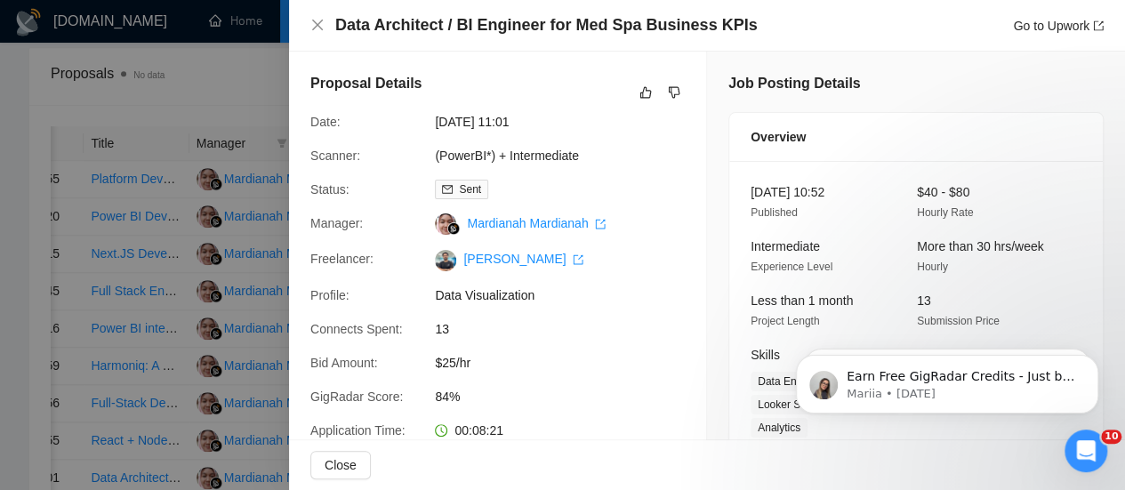
scroll to position [673, 0]
click at [315, 20] on icon "close" at bounding box center [317, 25] width 14 height 14
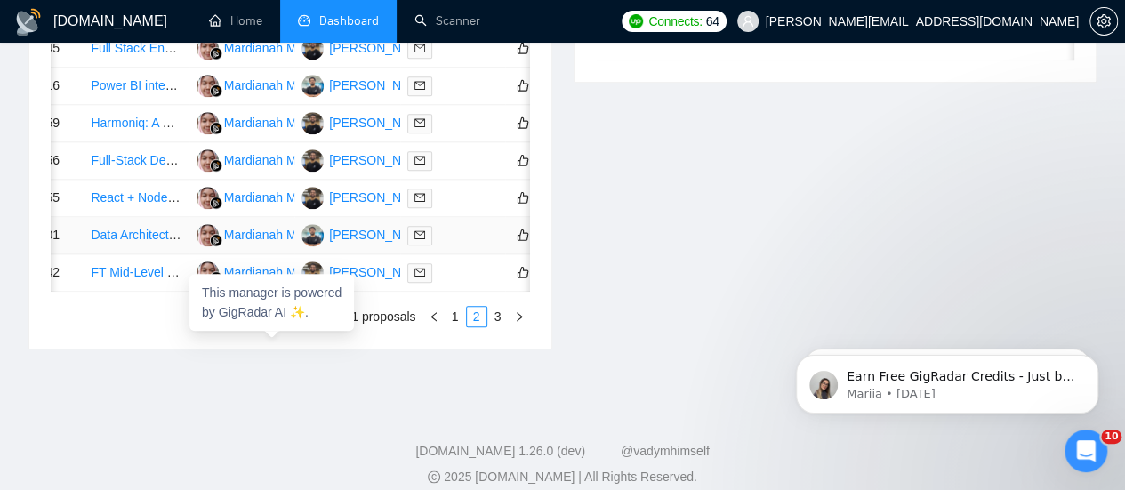
scroll to position [913, 0]
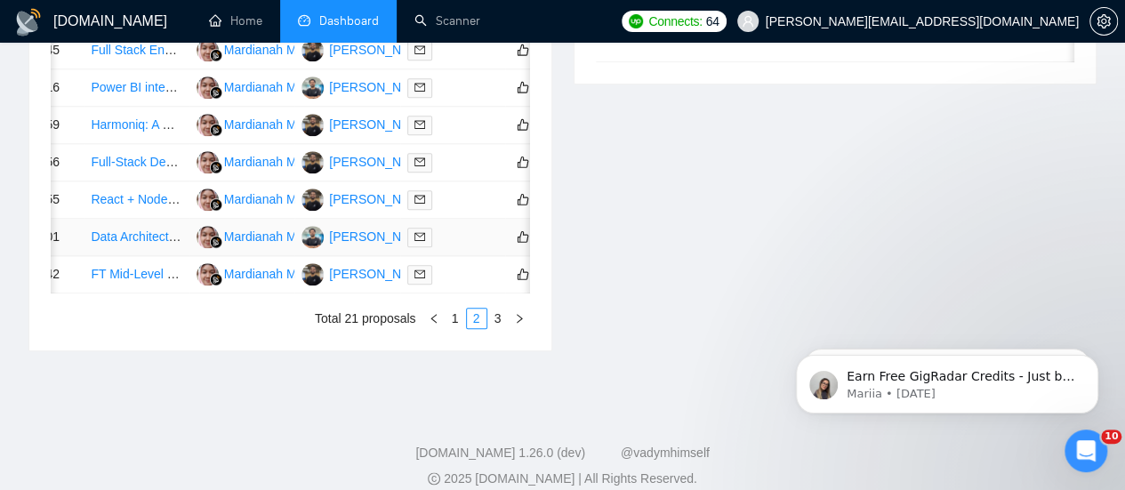
click at [141, 244] on link "Data Architect / BI Engineer for Med Spa Business KPIs" at bounding box center [245, 236] width 308 height 14
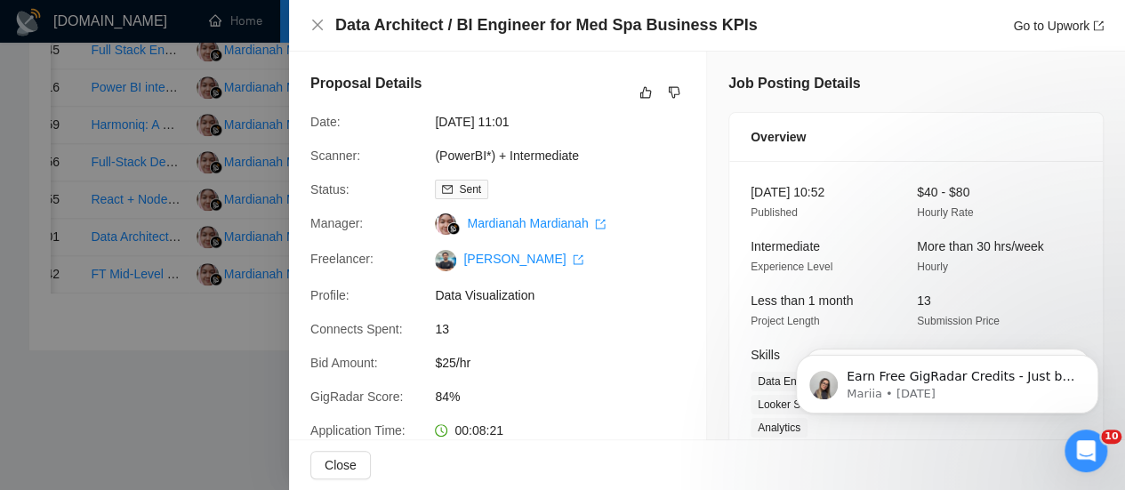
click at [212, 394] on div at bounding box center [562, 245] width 1125 height 490
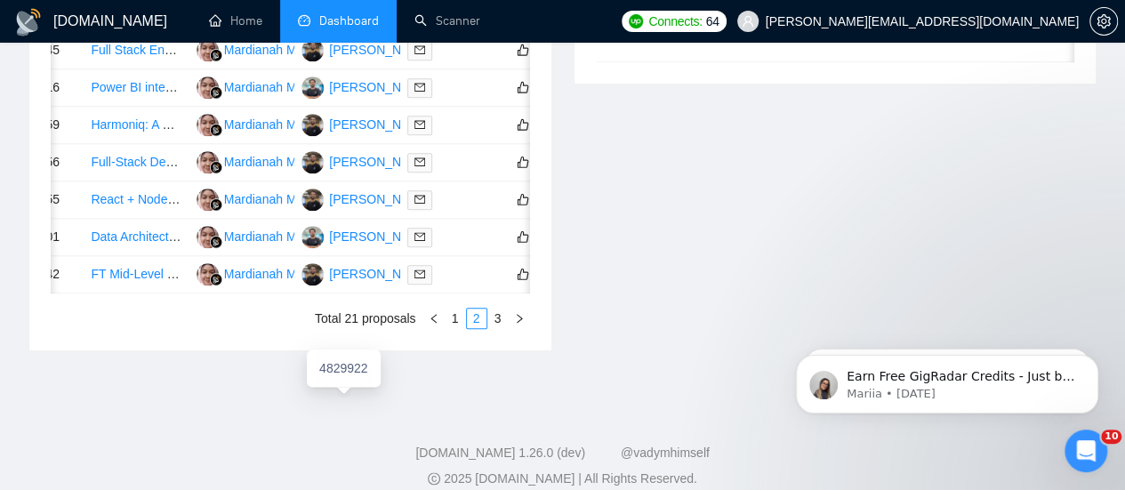
scroll to position [974, 0]
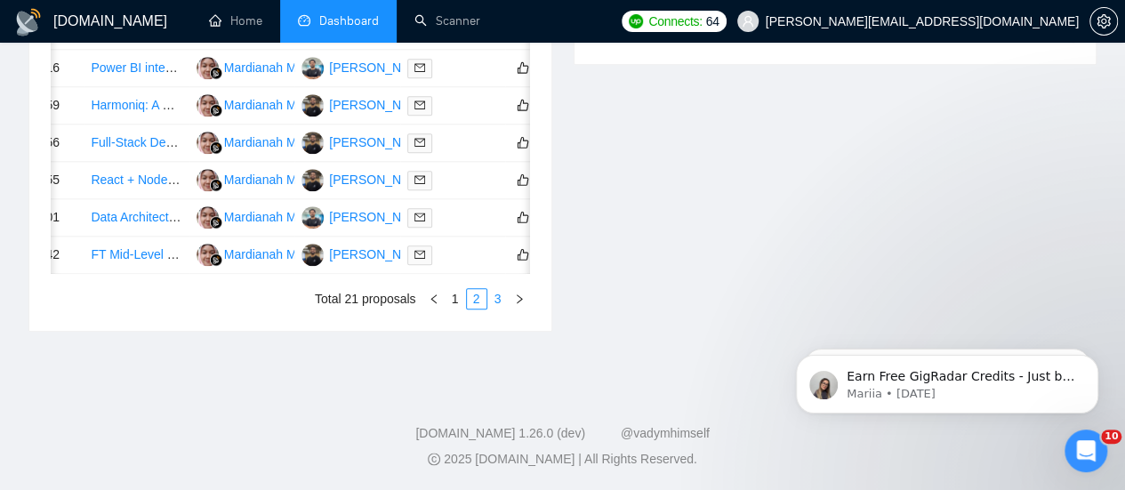
click at [498, 309] on link "3" at bounding box center [498, 299] width 20 height 20
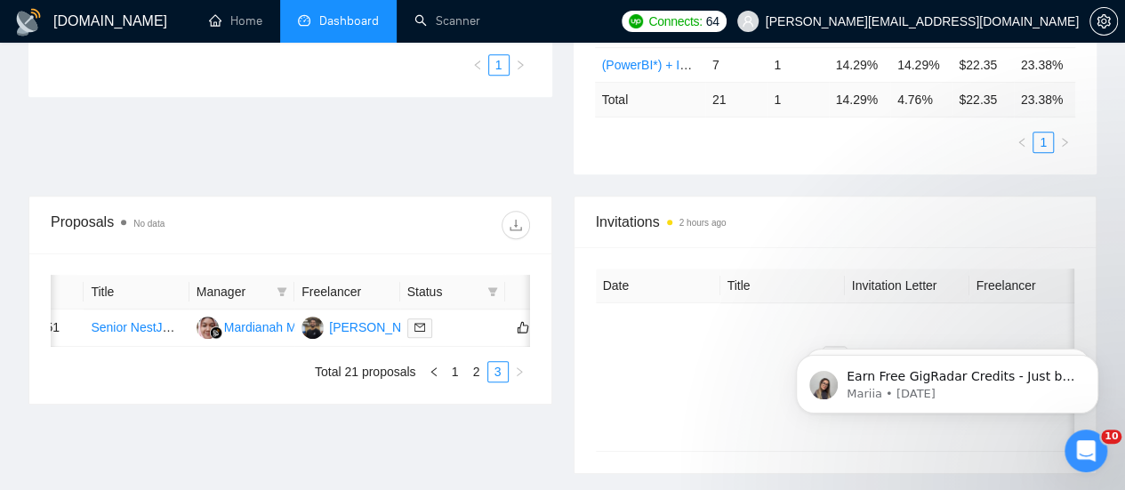
scroll to position [533, 0]
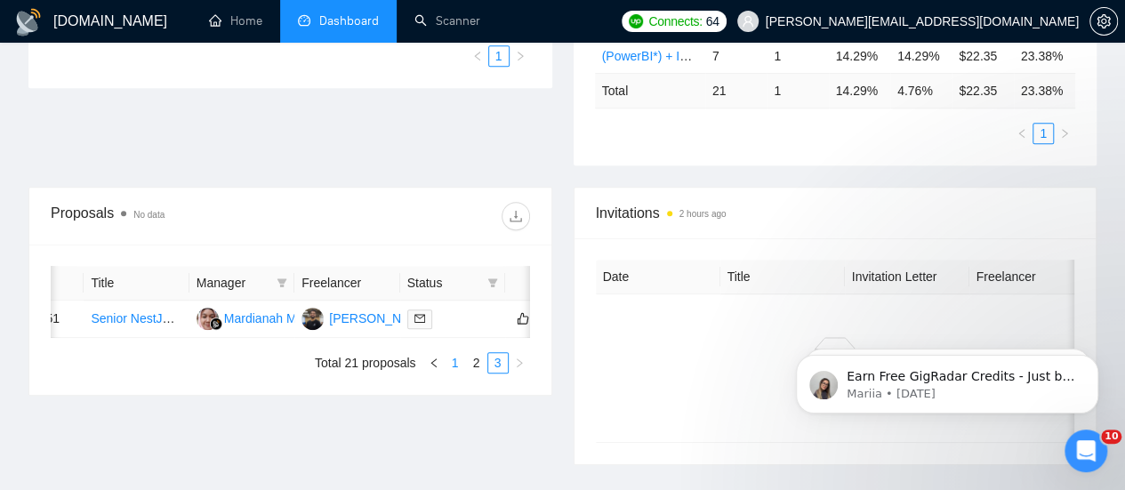
click at [454, 364] on link "1" at bounding box center [455, 363] width 20 height 20
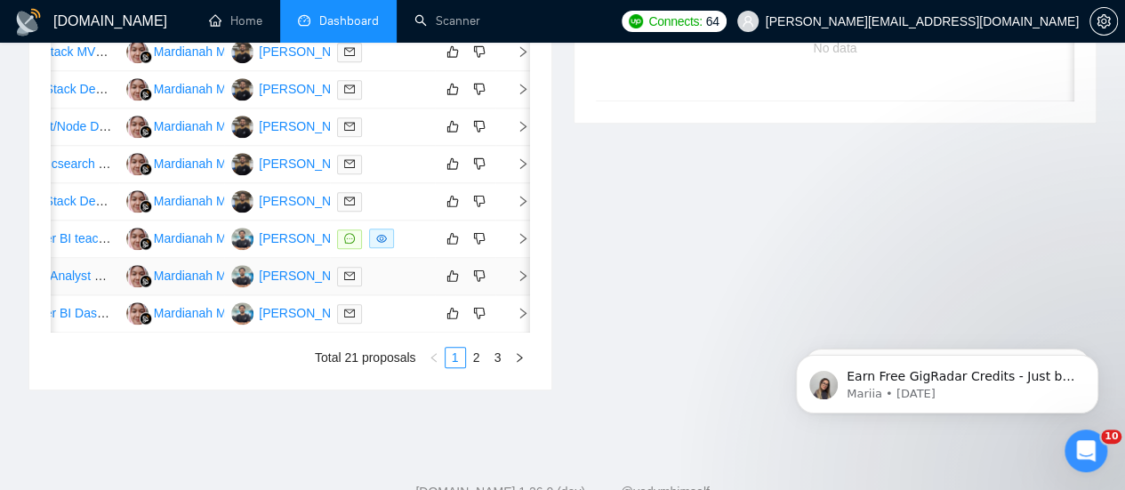
scroll to position [1026, 0]
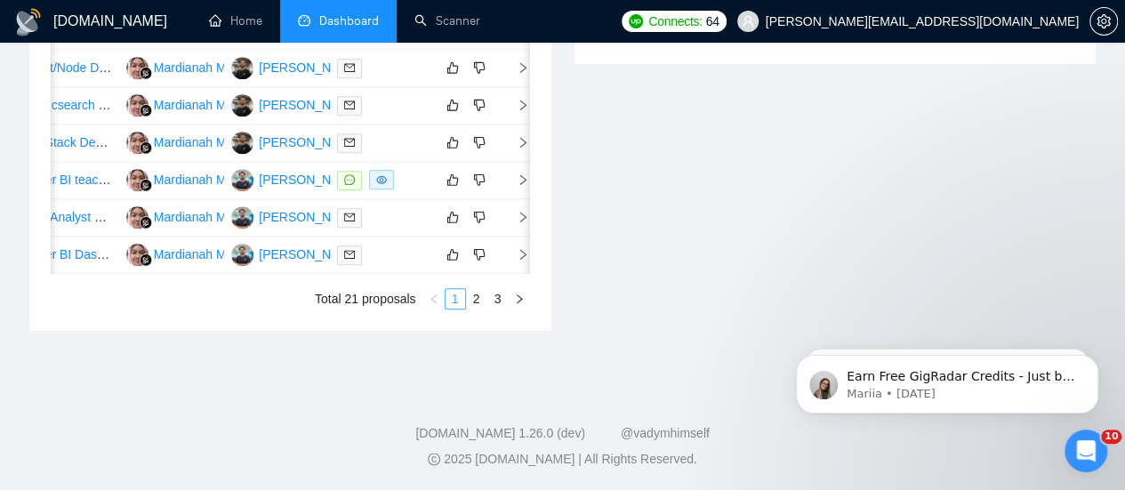
click at [453, 309] on link "1" at bounding box center [455, 299] width 20 height 20
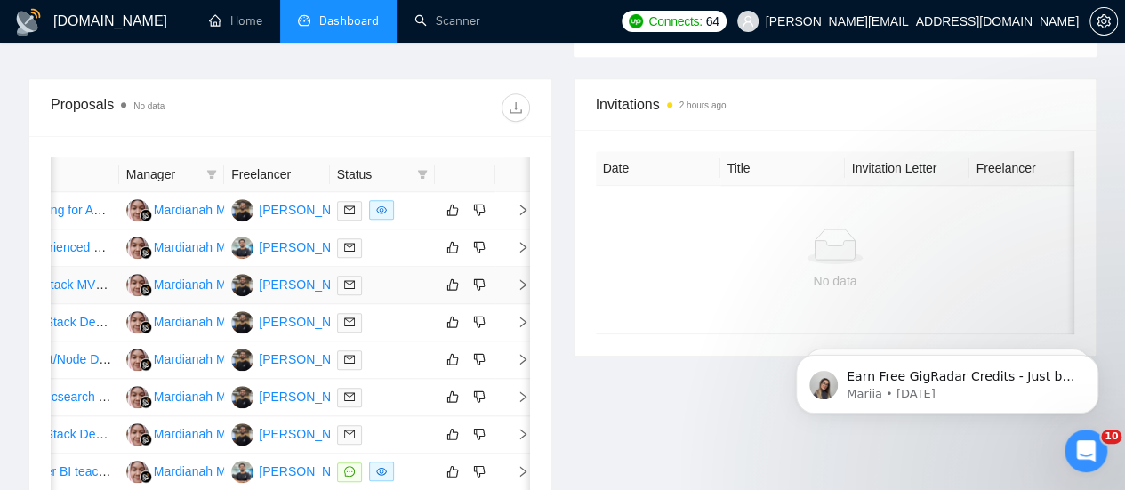
scroll to position [0, 0]
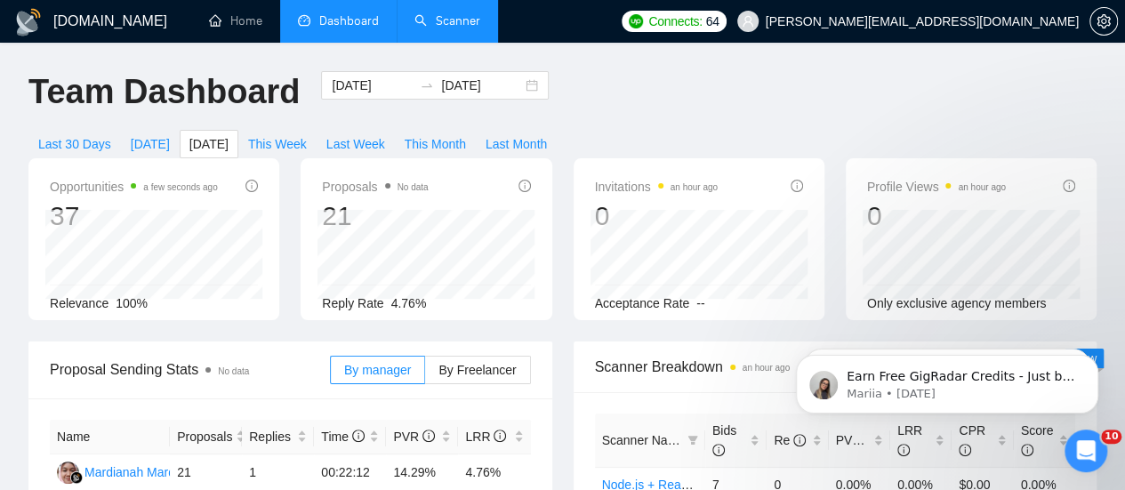
click at [433, 19] on link "Scanner" at bounding box center [447, 20] width 66 height 15
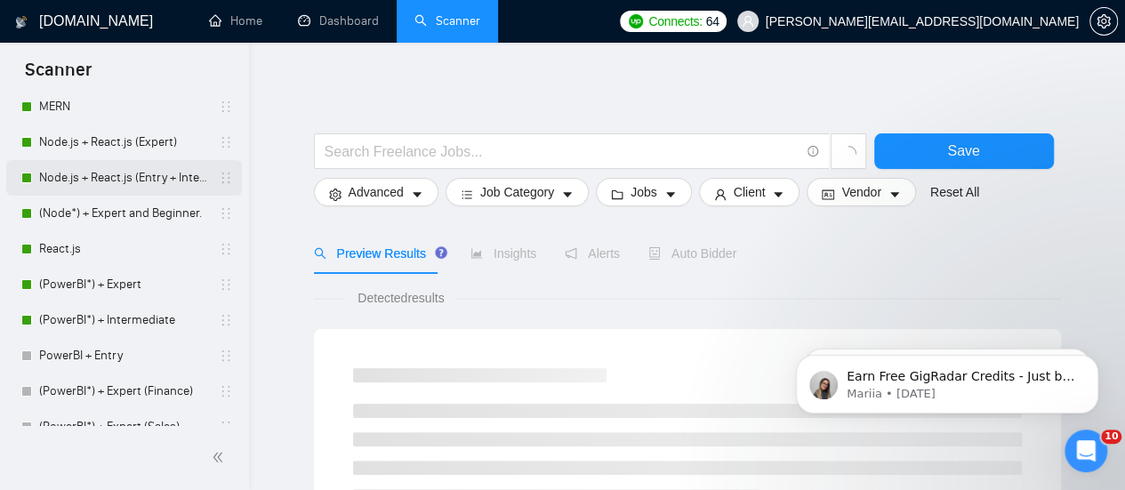
scroll to position [99, 0]
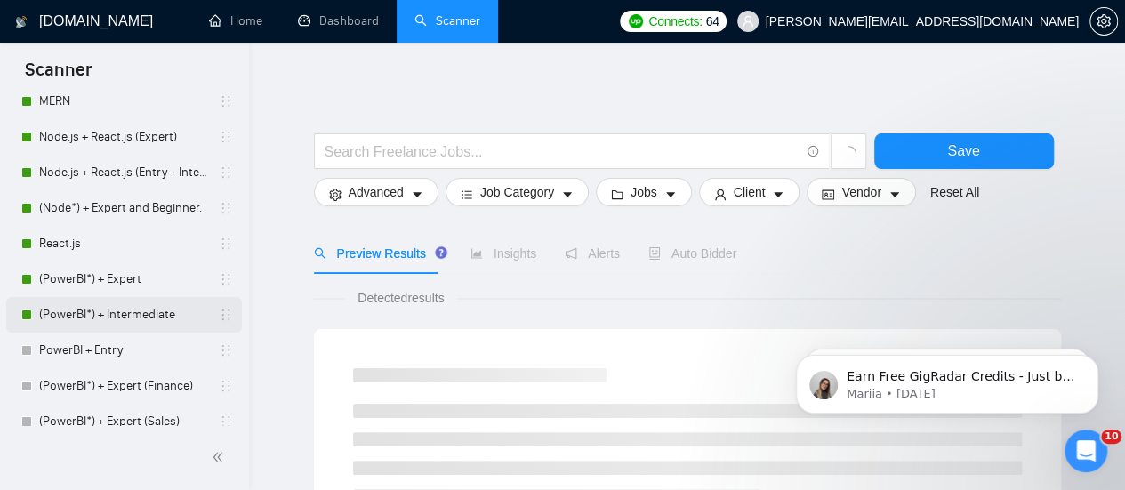
click at [67, 309] on link "(PowerBI*) + Intermediate" at bounding box center [123, 315] width 169 height 36
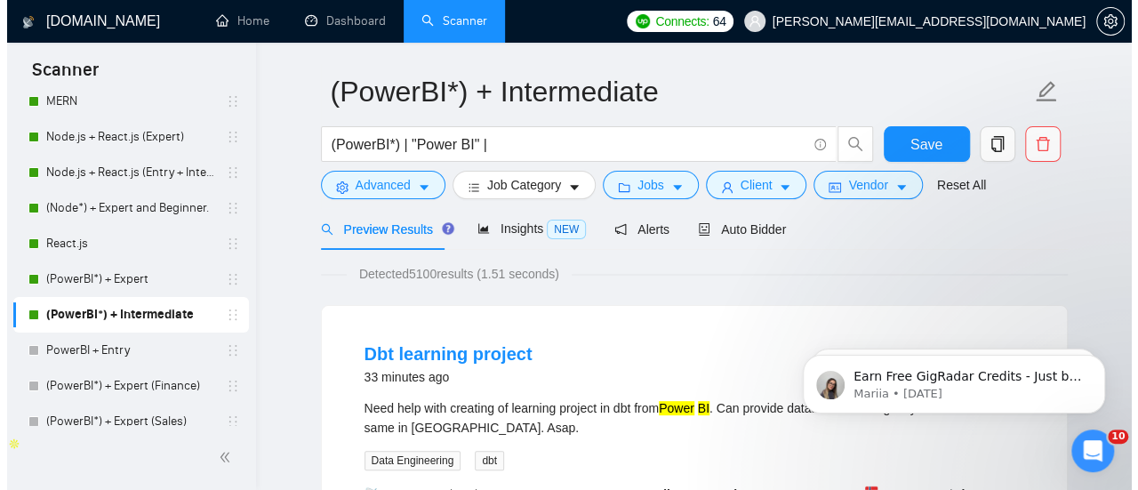
scroll to position [21, 0]
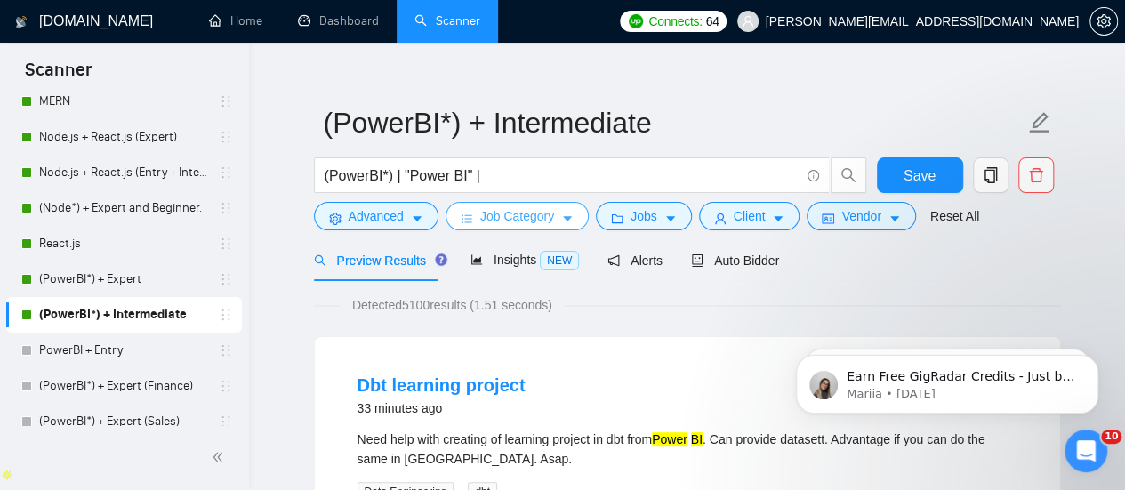
click at [491, 211] on span "Job Category" at bounding box center [517, 216] width 74 height 20
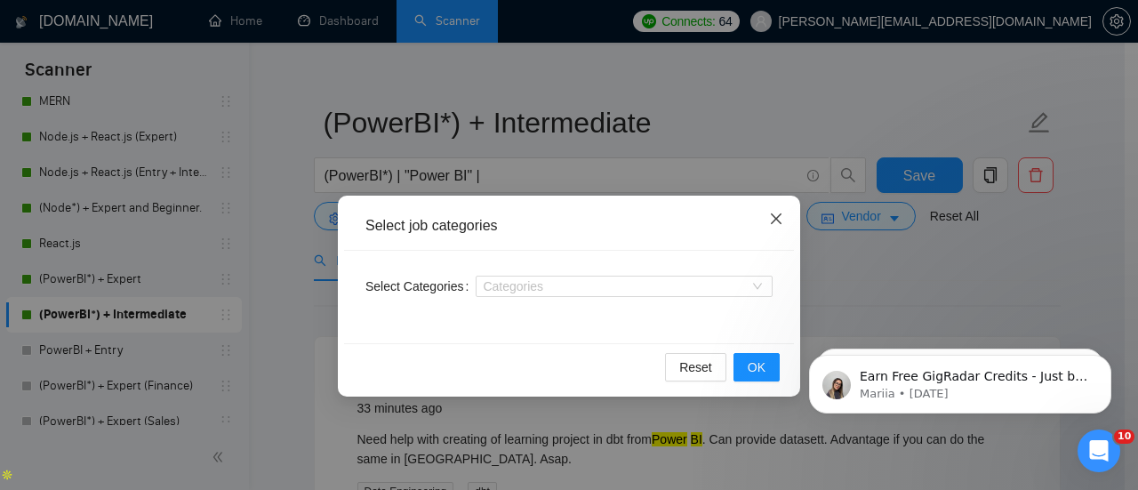
click at [775, 218] on icon "close" at bounding box center [776, 219] width 14 height 14
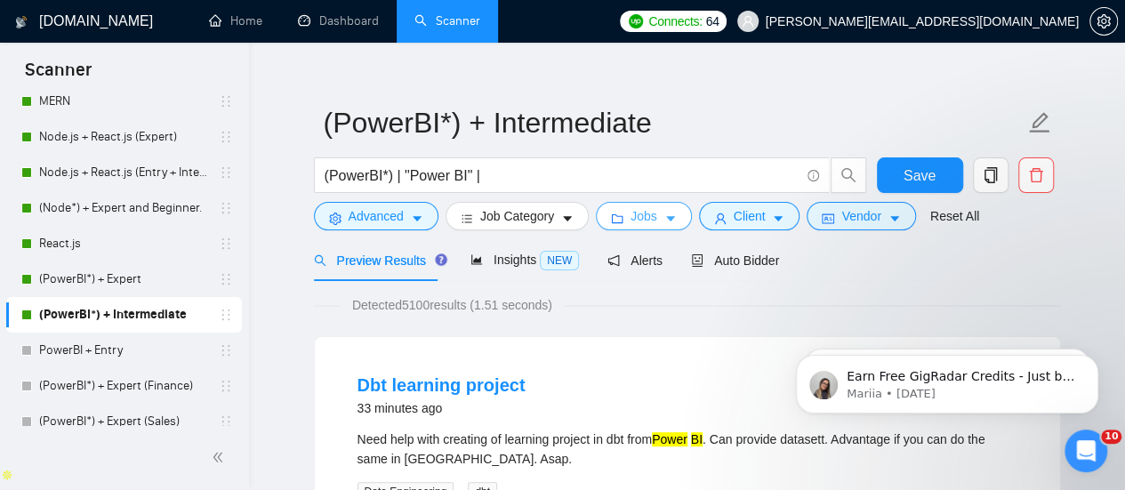
click at [637, 223] on span "Jobs" at bounding box center [643, 216] width 27 height 20
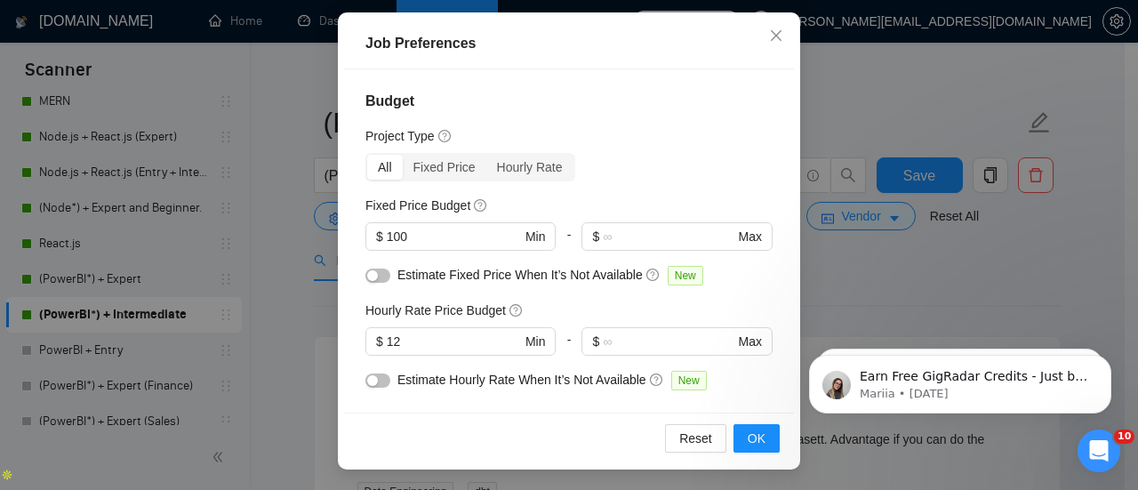
scroll to position [0, 0]
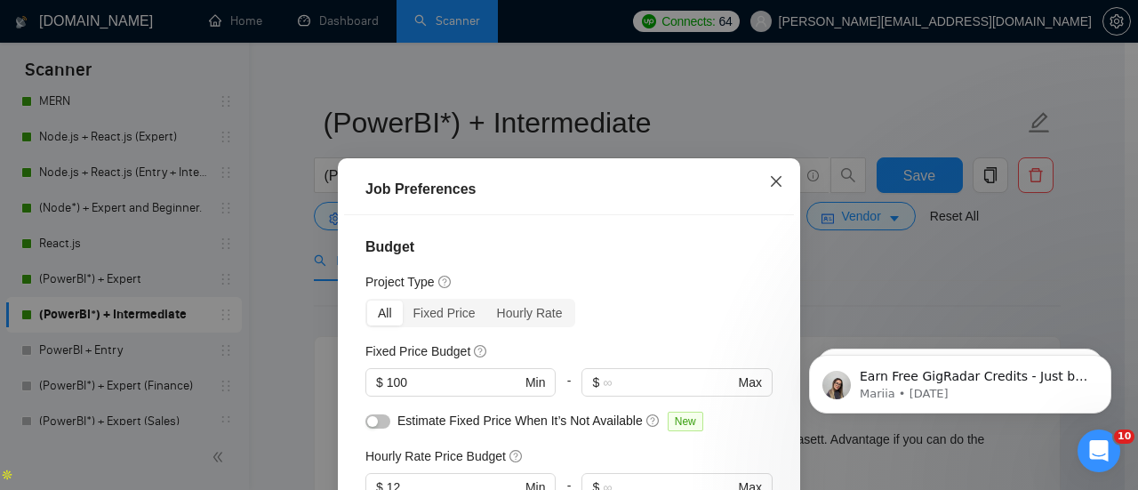
click at [774, 179] on icon "close" at bounding box center [776, 181] width 11 height 11
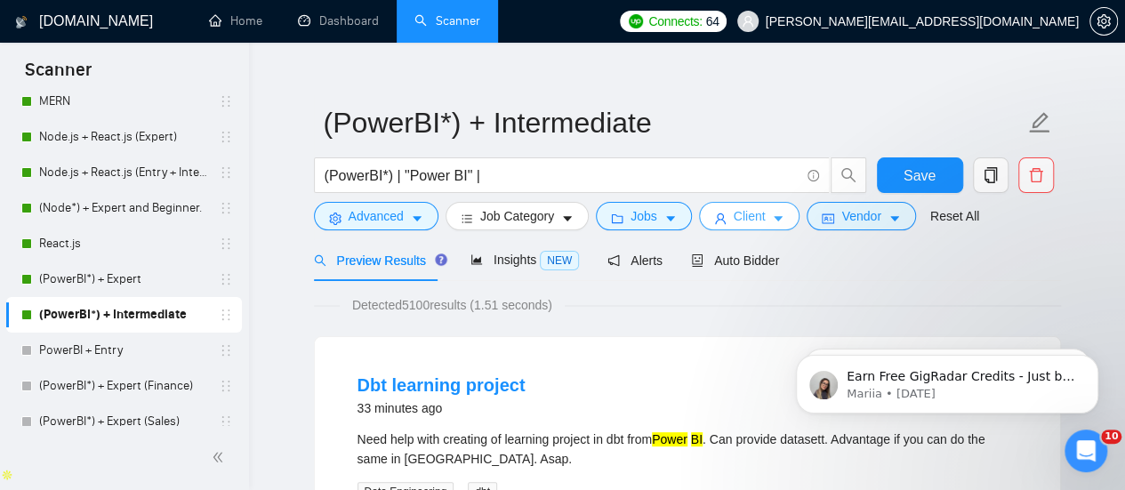
click at [749, 213] on span "Client" at bounding box center [750, 216] width 32 height 20
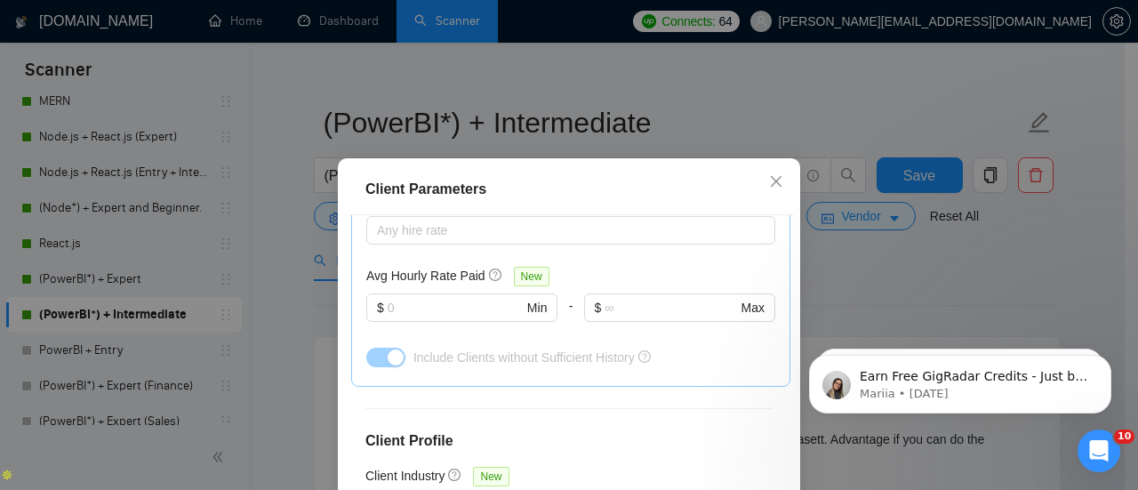
scroll to position [763, 0]
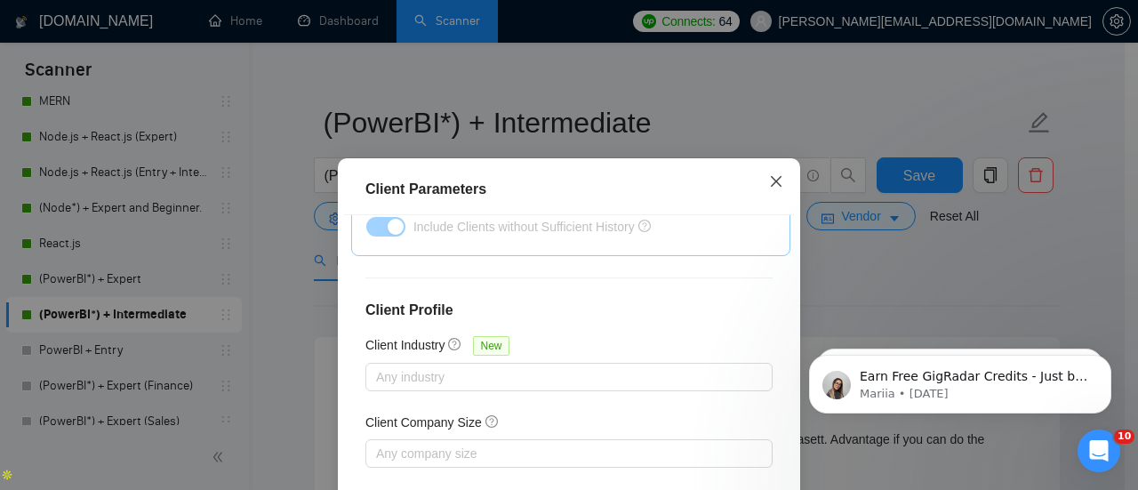
click at [774, 182] on icon "close" at bounding box center [776, 181] width 14 height 14
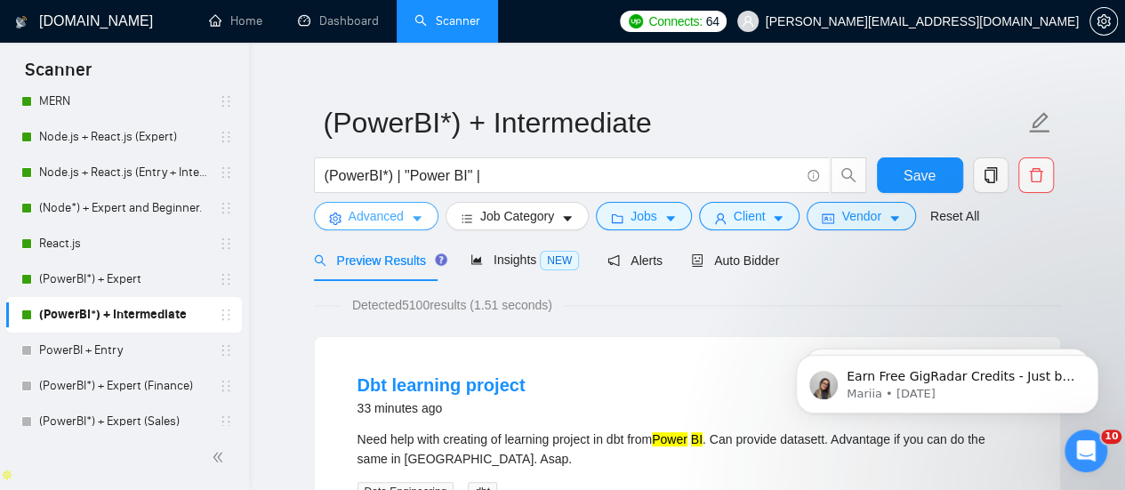
click at [375, 216] on span "Advanced" at bounding box center [376, 216] width 55 height 20
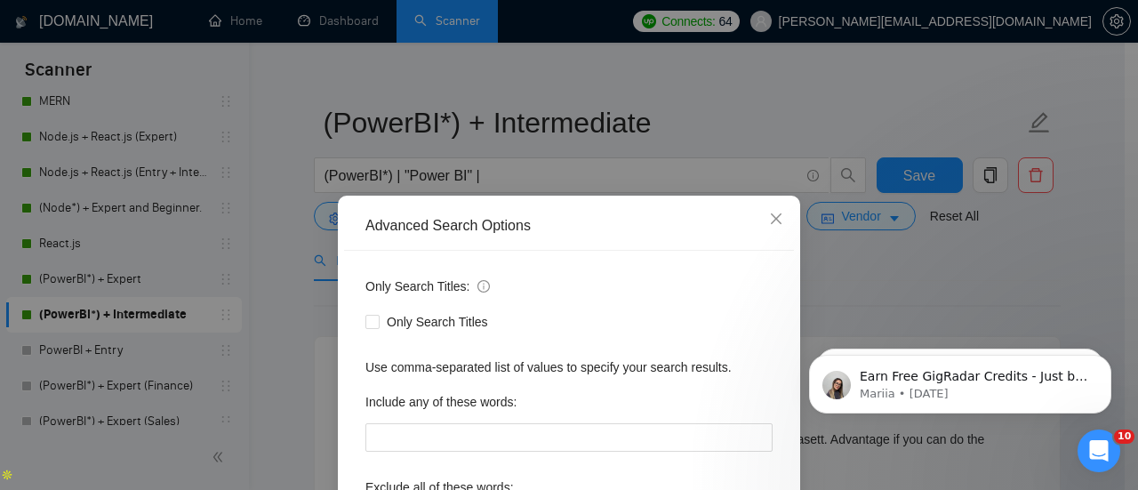
scroll to position [249, 0]
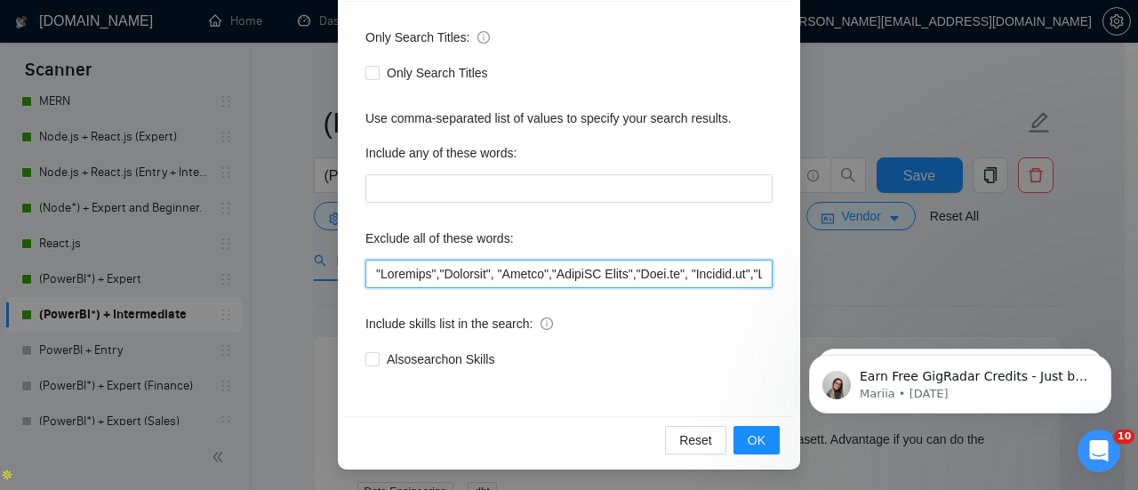
click at [471, 277] on input "text" at bounding box center [568, 274] width 407 height 28
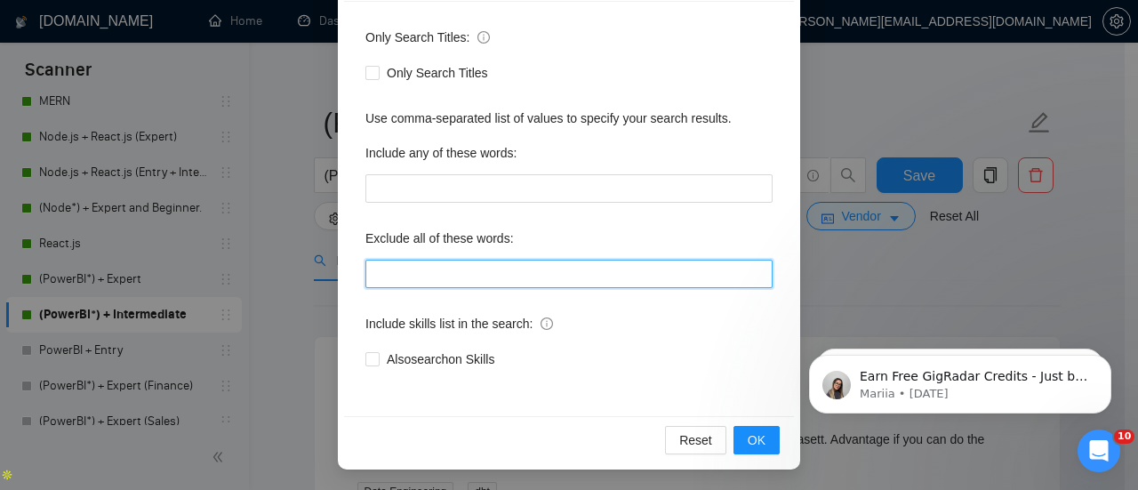
paste input ""Loremips","Dolorsit", "Ametco","AdipiSC Elits","Doei.te", "Incidid.ut","Labo E…"
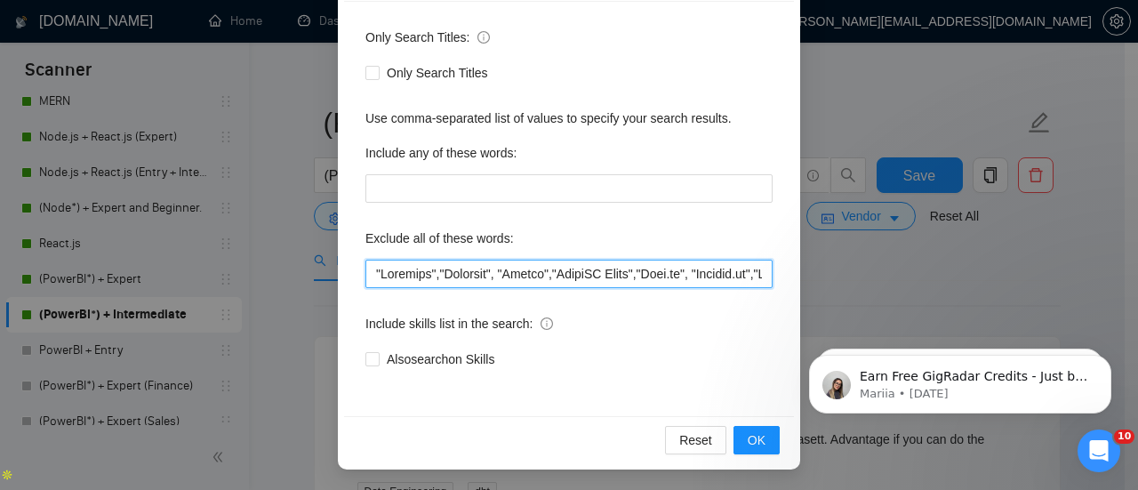
scroll to position [0, 7688]
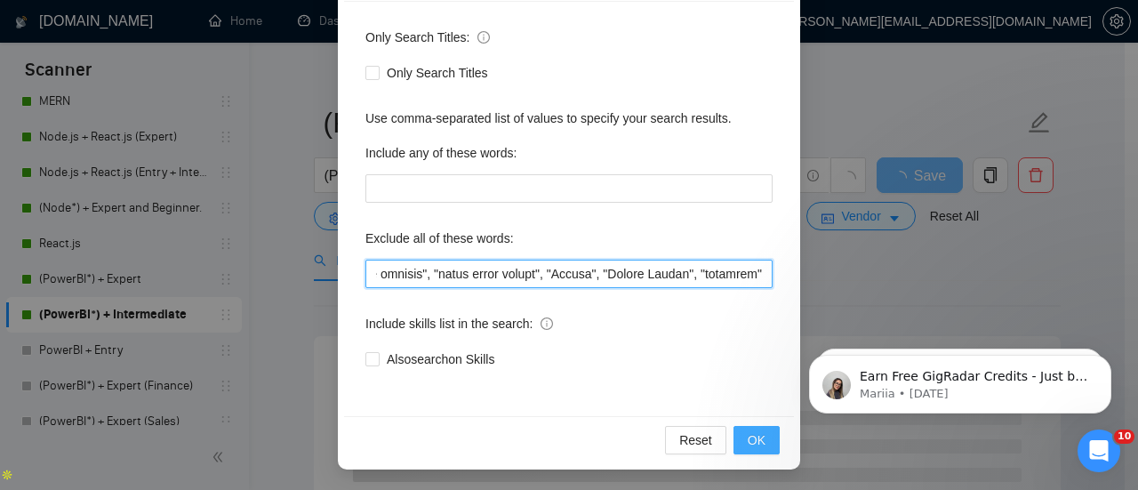
type input ""Loremips","Dolorsit", "Ametco","AdipiSC Elits","Doei.te", "Incidid.ut","Labo E…"
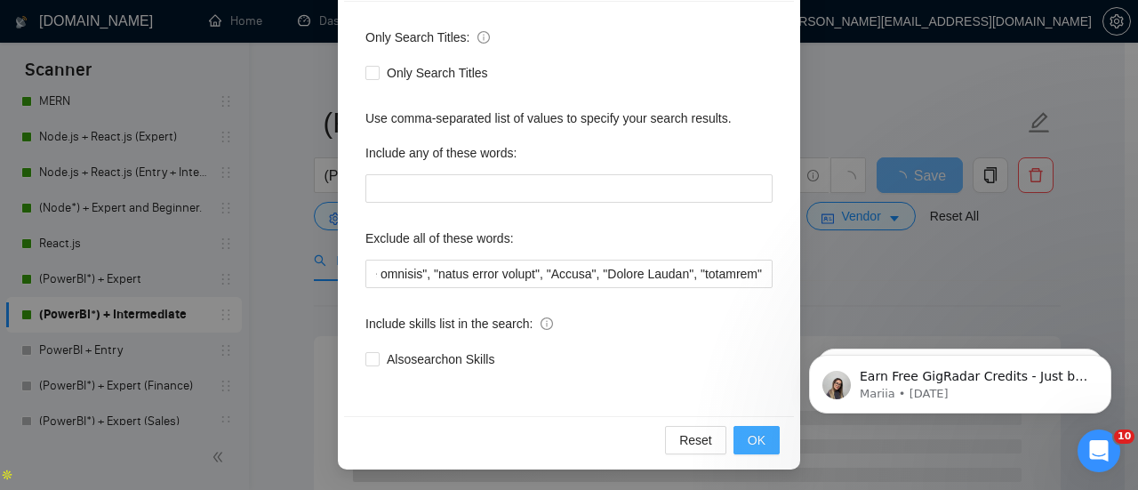
scroll to position [0, 0]
click at [739, 434] on button "OK" at bounding box center [757, 440] width 46 height 28
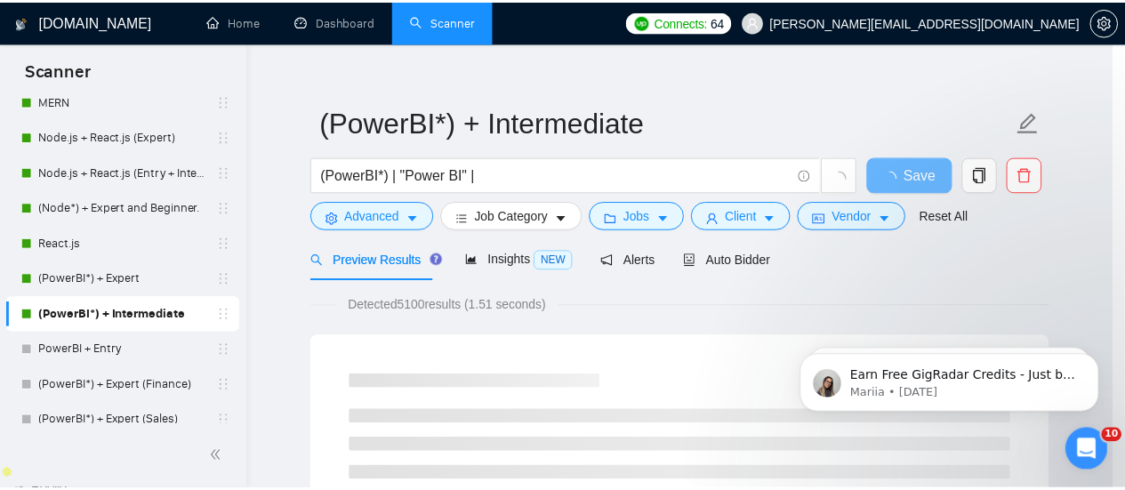
scroll to position [160, 0]
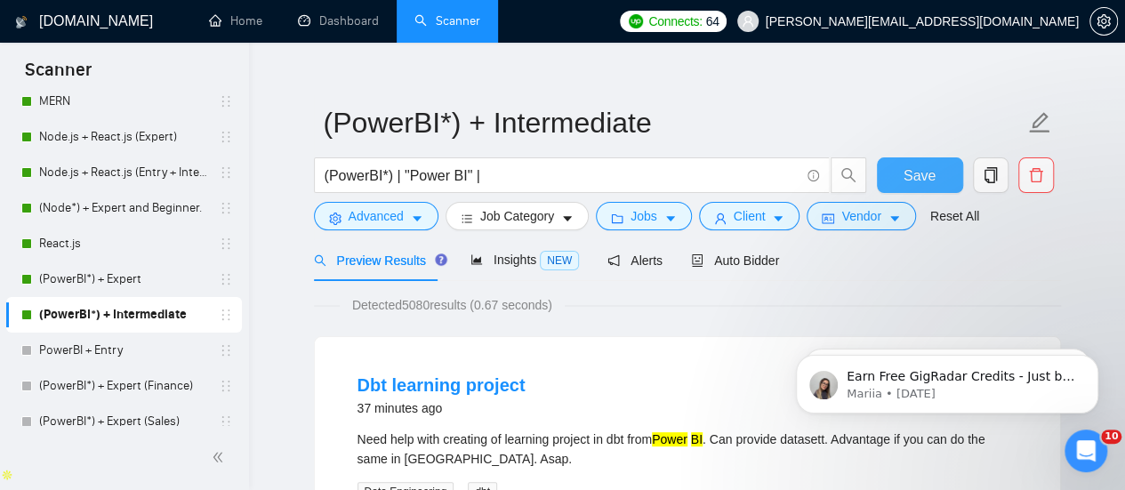
click at [893, 175] on button "Save" at bounding box center [920, 175] width 86 height 36
